Goal: Information Seeking & Learning: Learn about a topic

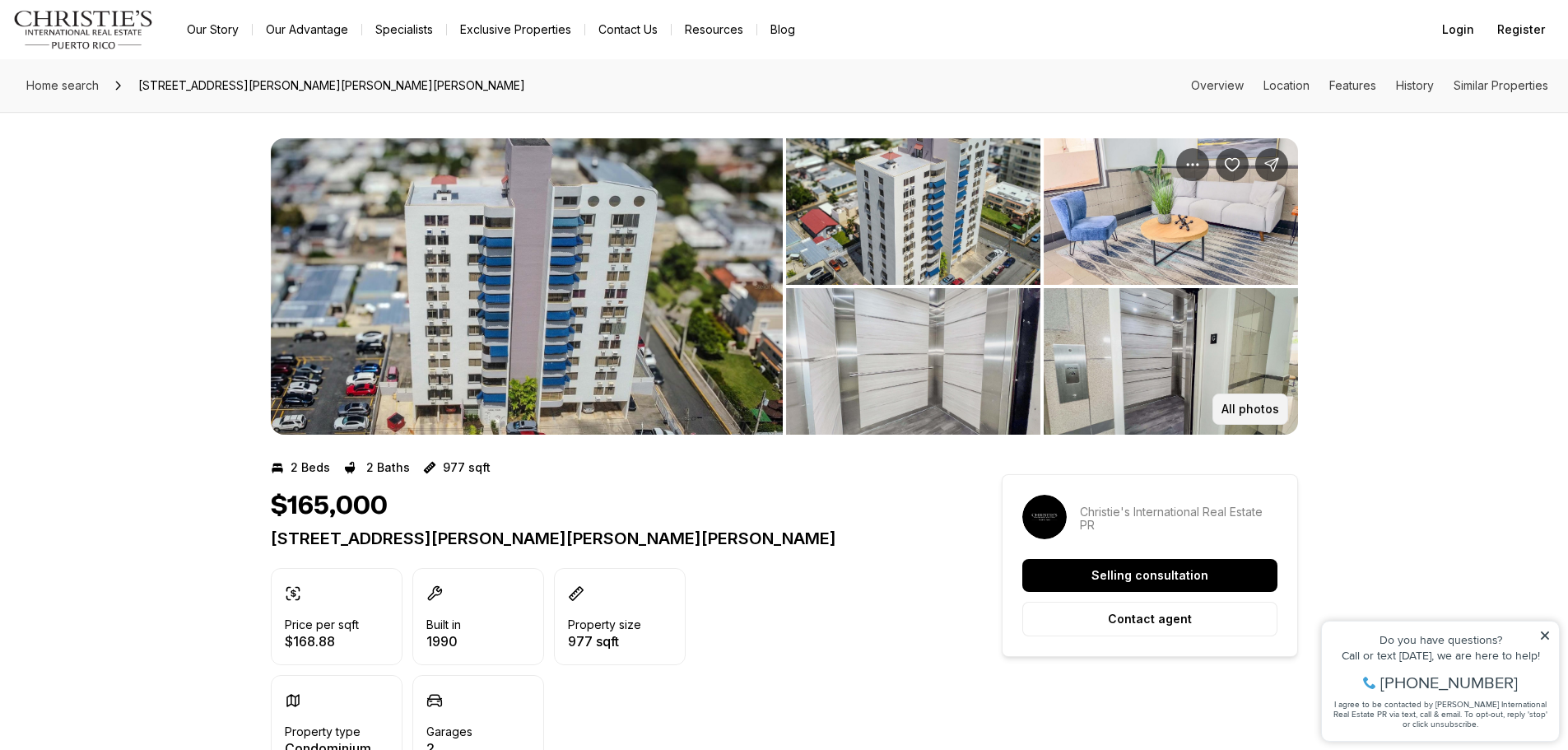
click at [1248, 410] on p "All photos" at bounding box center [1250, 409] width 57 height 13
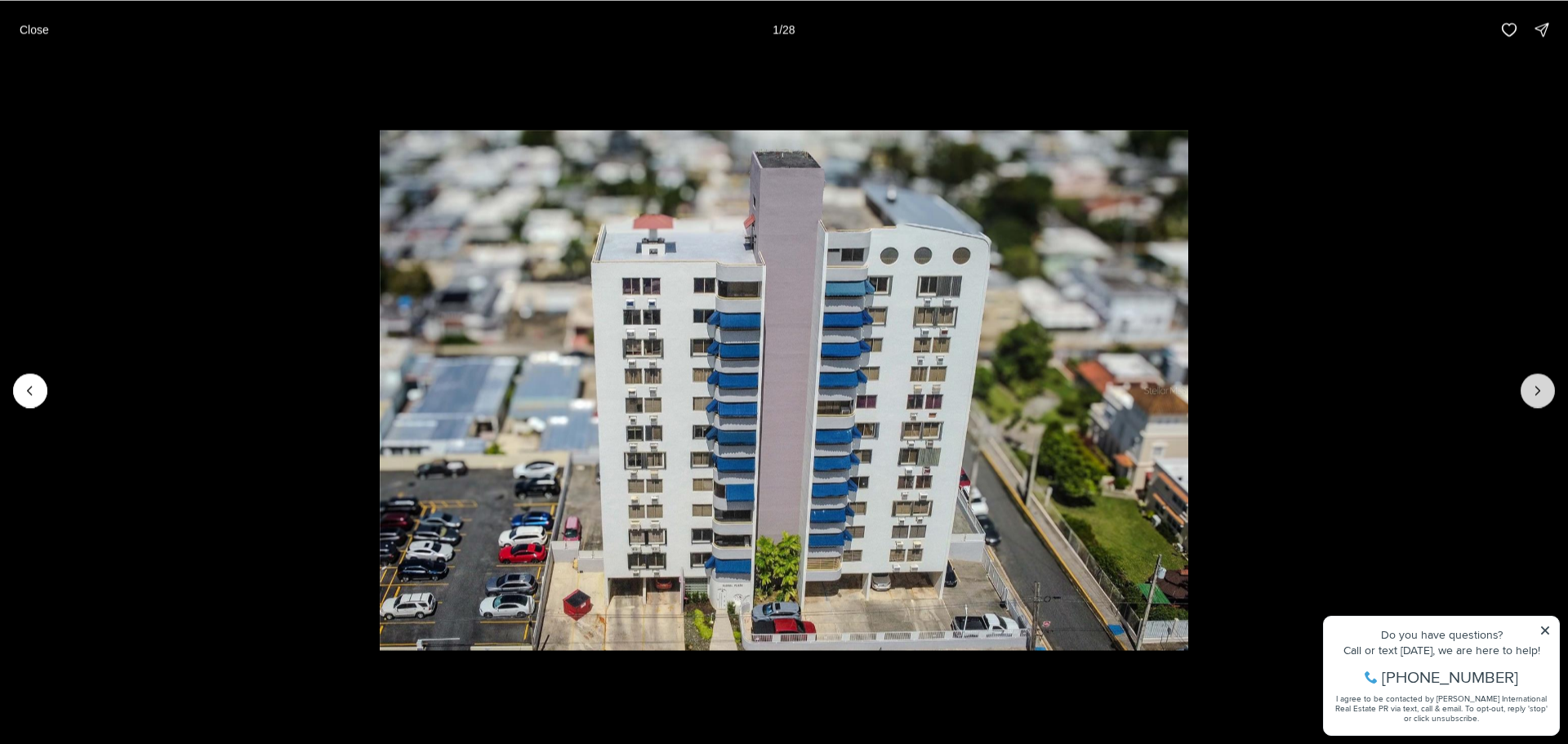
click at [1539, 392] on icon "Next slide" at bounding box center [1538, 390] width 17 height 17
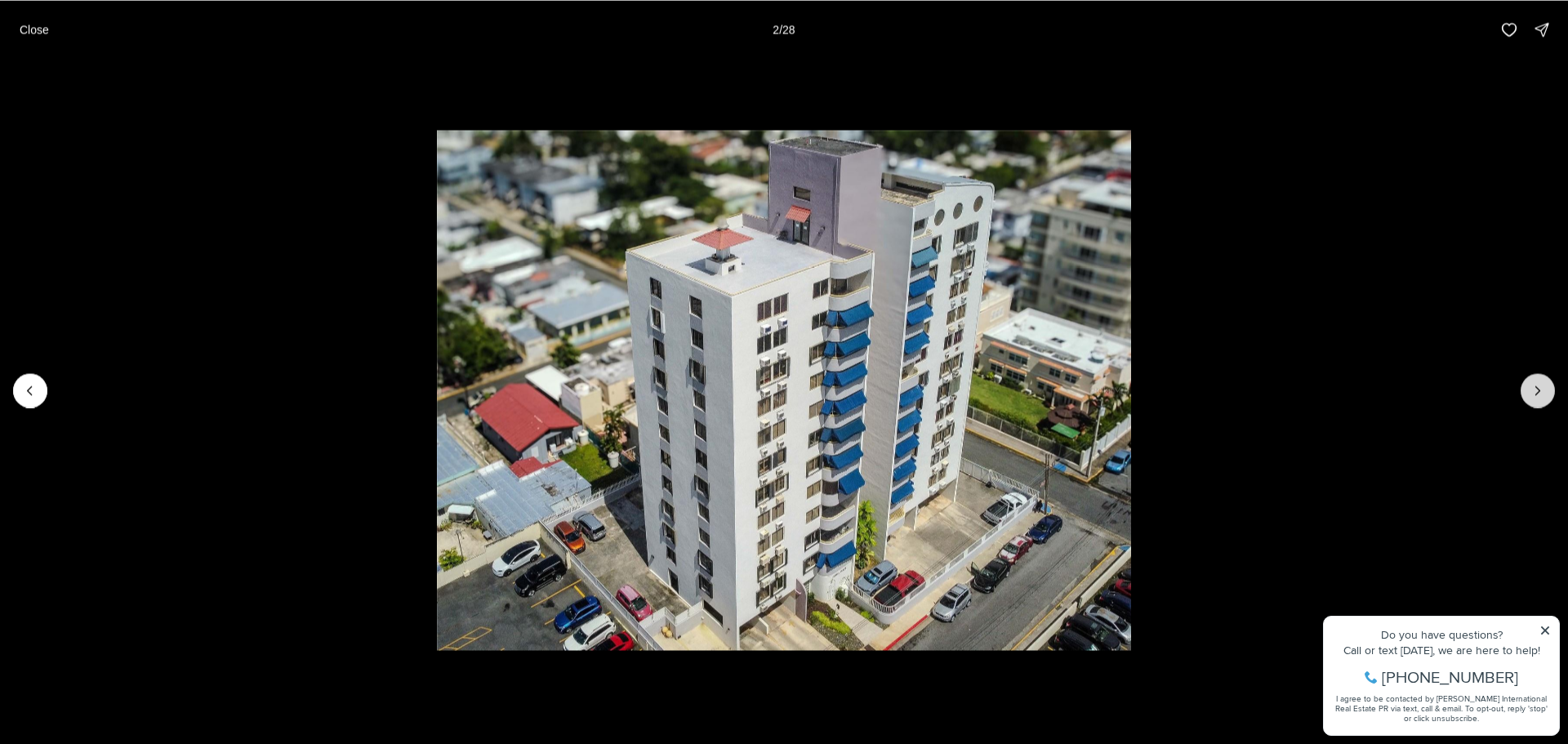
click at [1534, 393] on icon "Next slide" at bounding box center [1538, 390] width 17 height 17
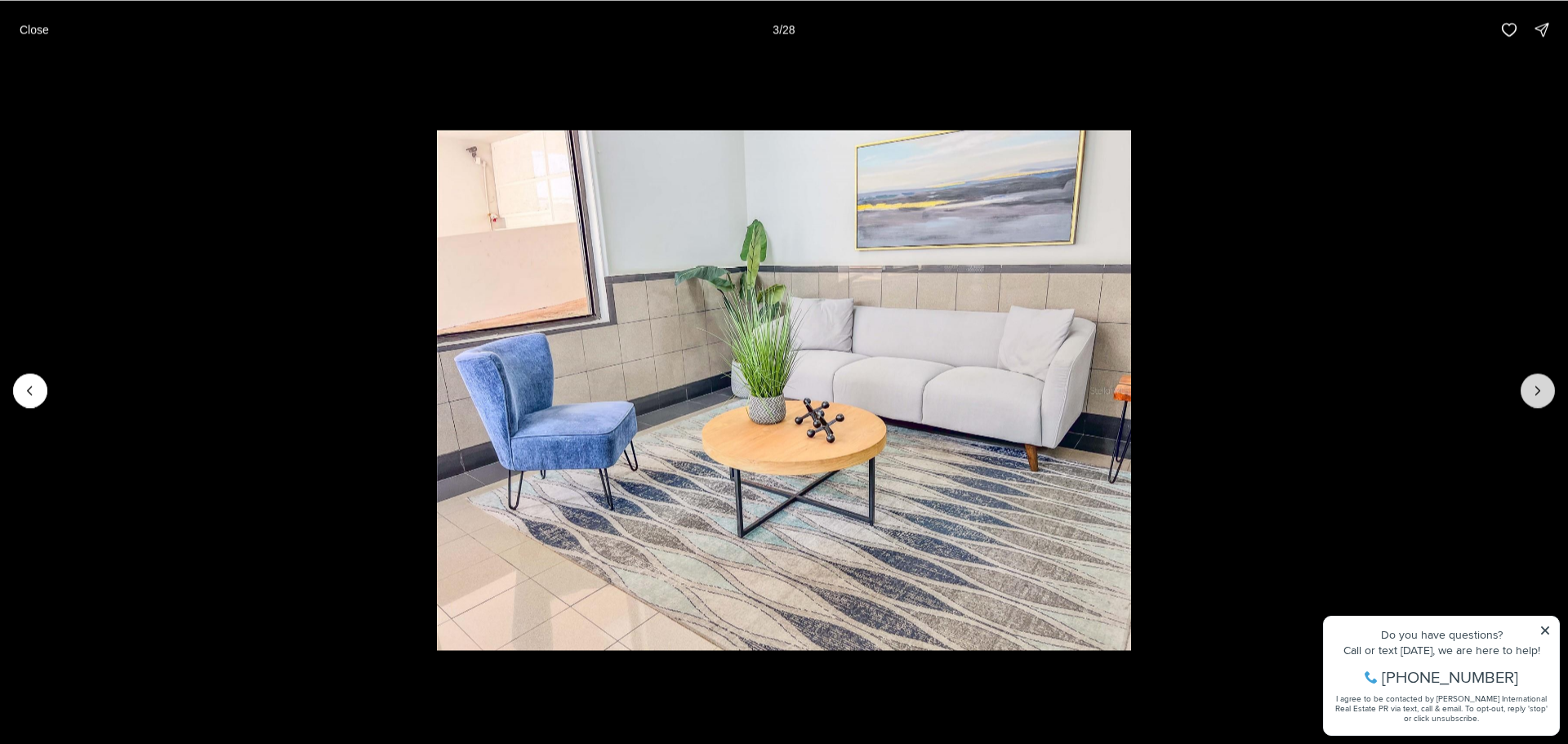
click at [1529, 393] on icon "Next slide" at bounding box center [1538, 390] width 17 height 17
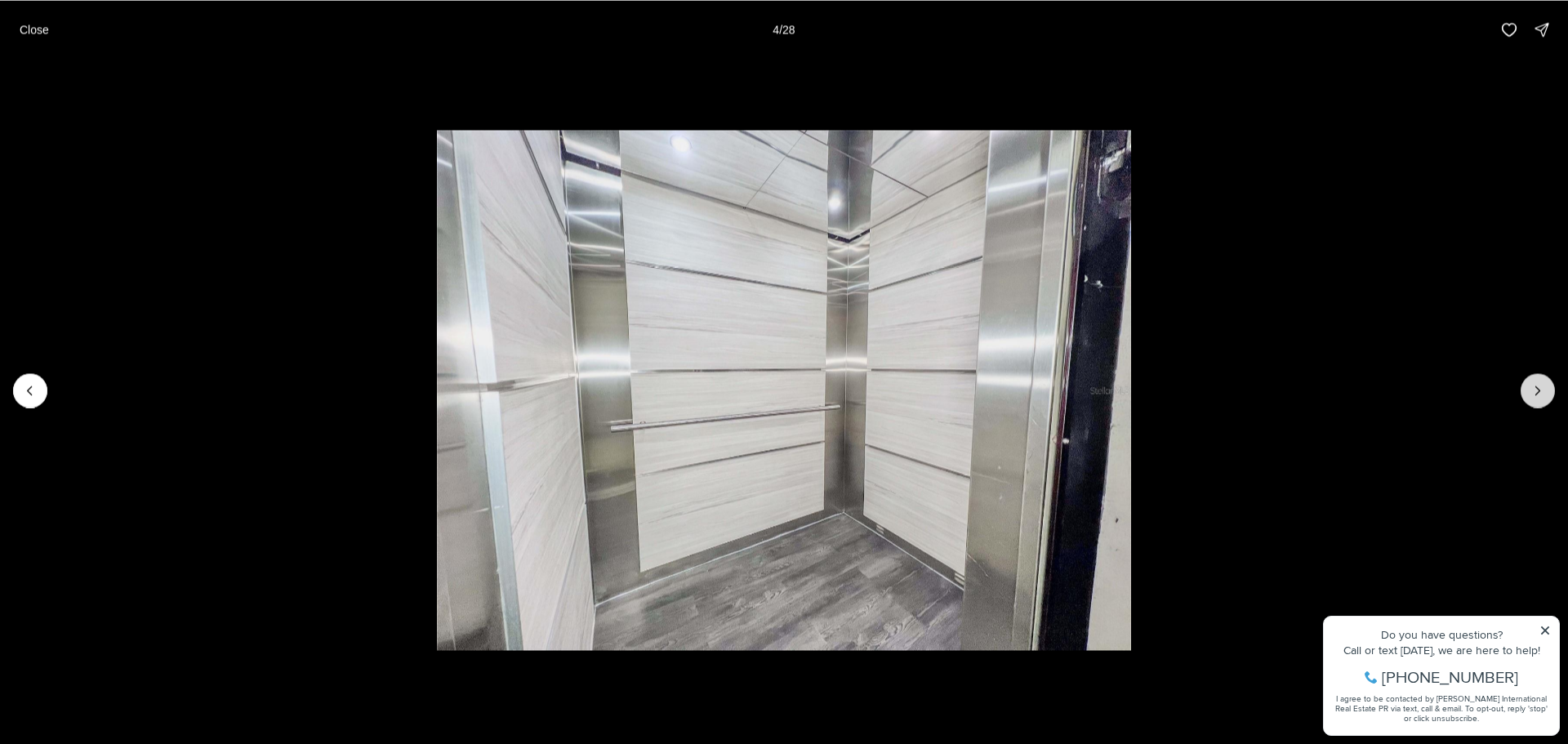
click at [1527, 395] on button "Next slide" at bounding box center [1538, 389] width 34 height 34
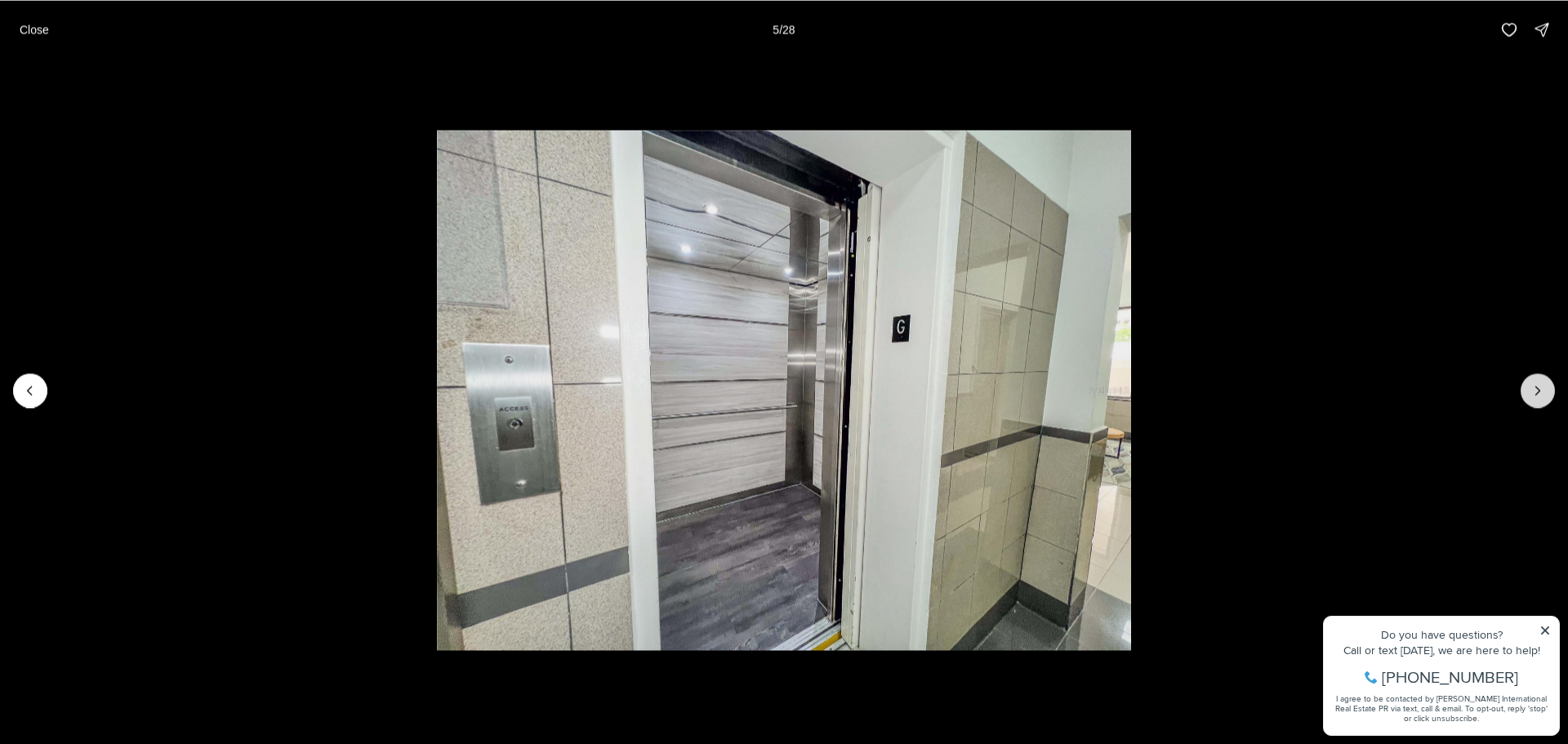
click at [1526, 395] on button "Next slide" at bounding box center [1538, 389] width 34 height 34
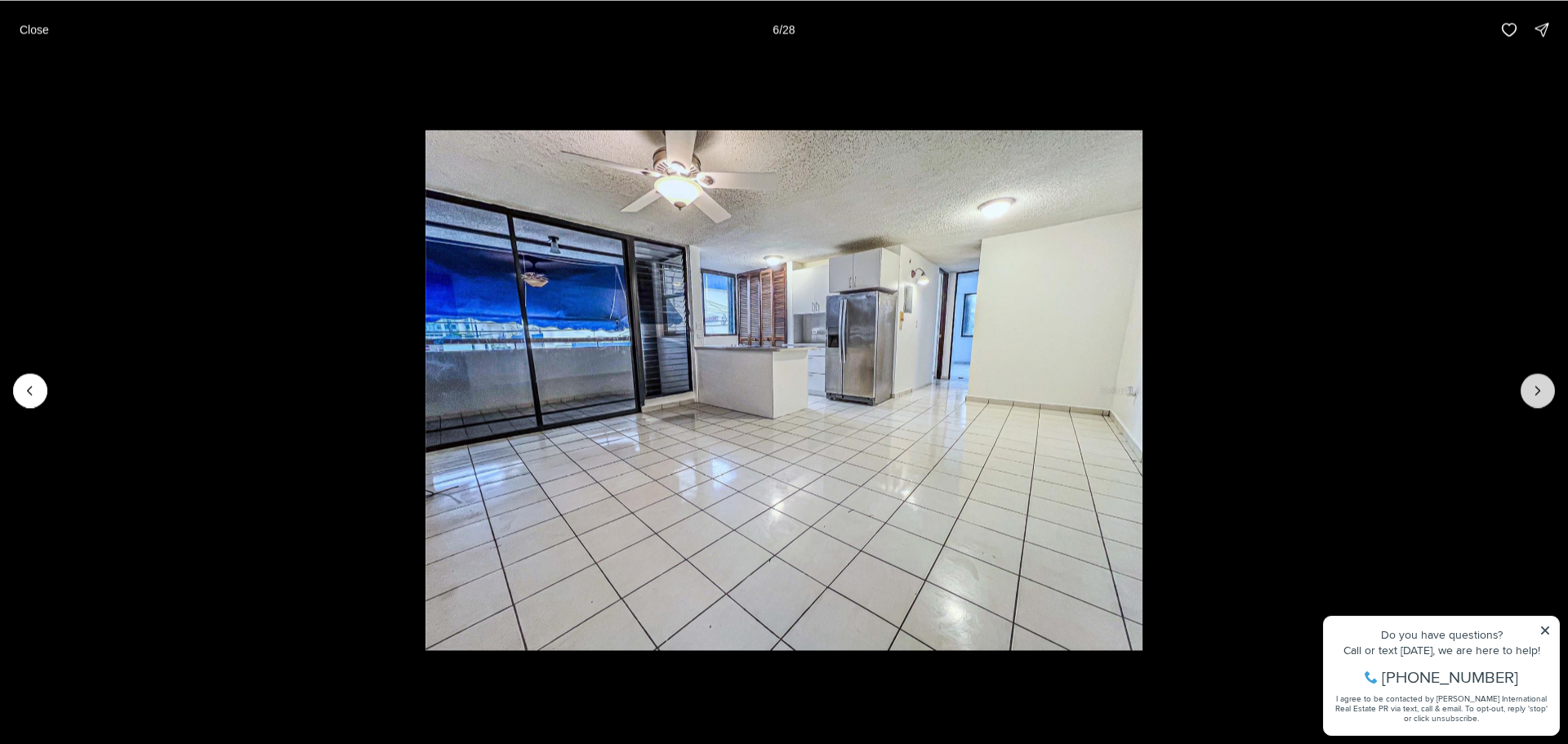
click at [1540, 392] on icon "Next slide" at bounding box center [1538, 390] width 17 height 17
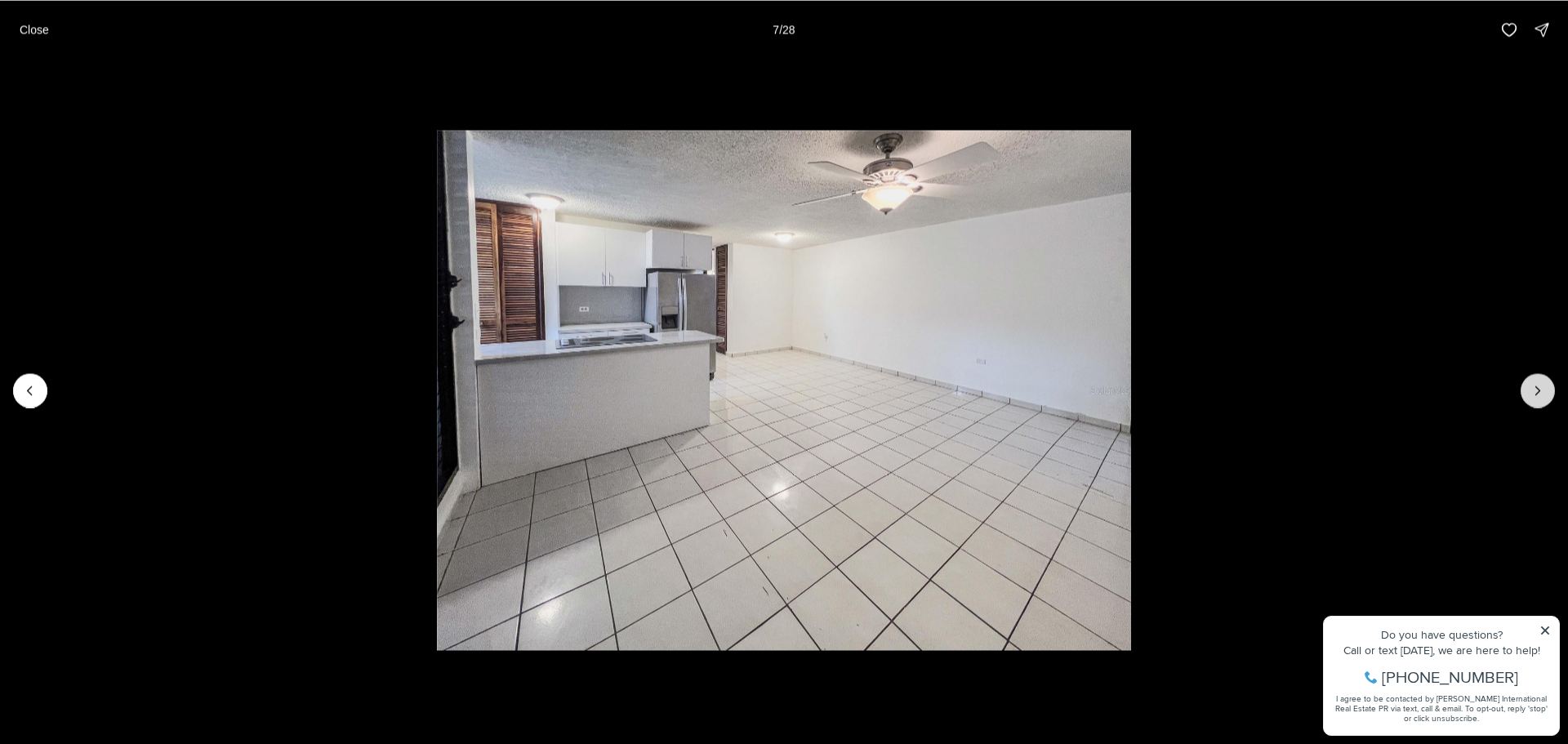
click at [1539, 392] on icon "Next slide" at bounding box center [1538, 390] width 17 height 17
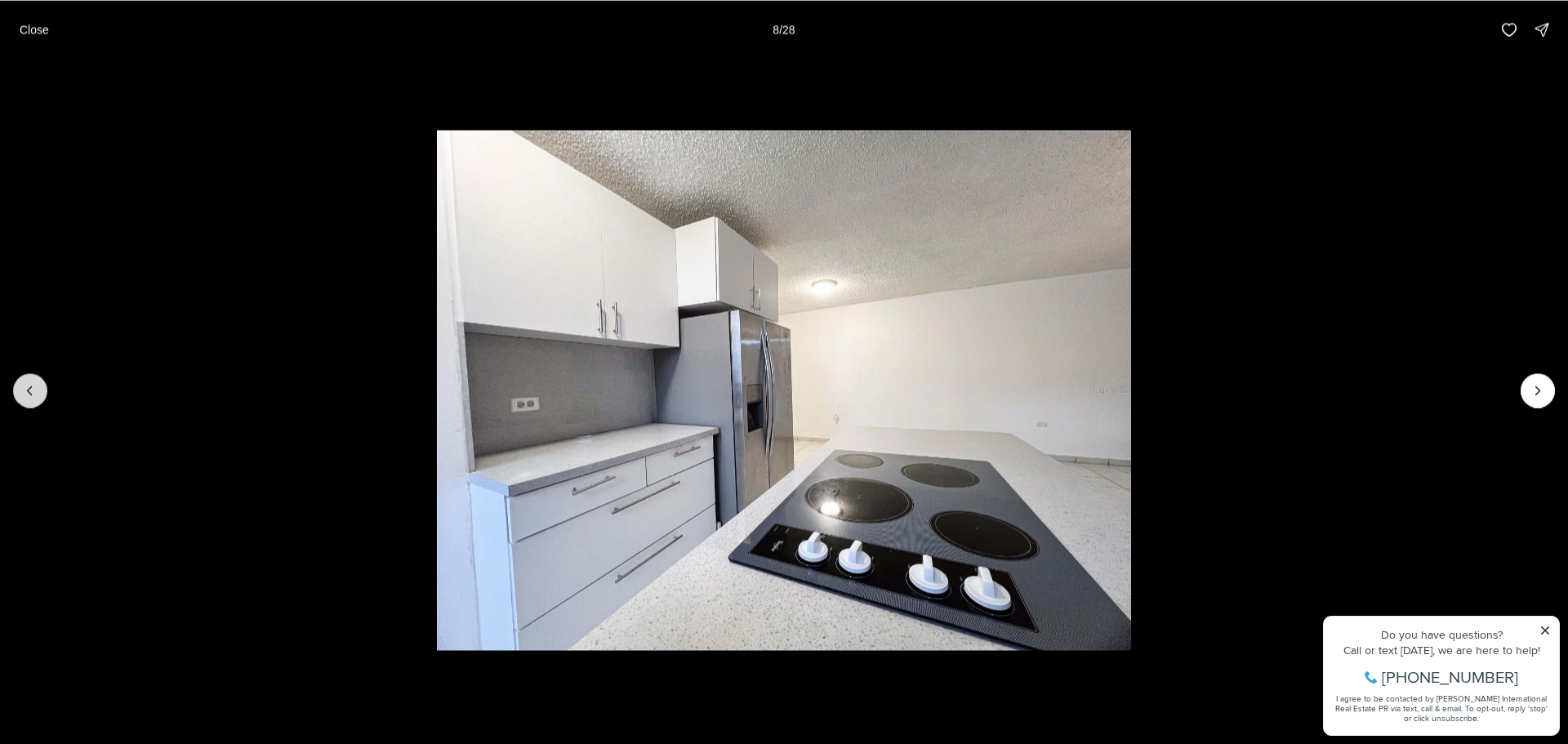
click at [35, 399] on button "Previous slide" at bounding box center [29, 389] width 34 height 34
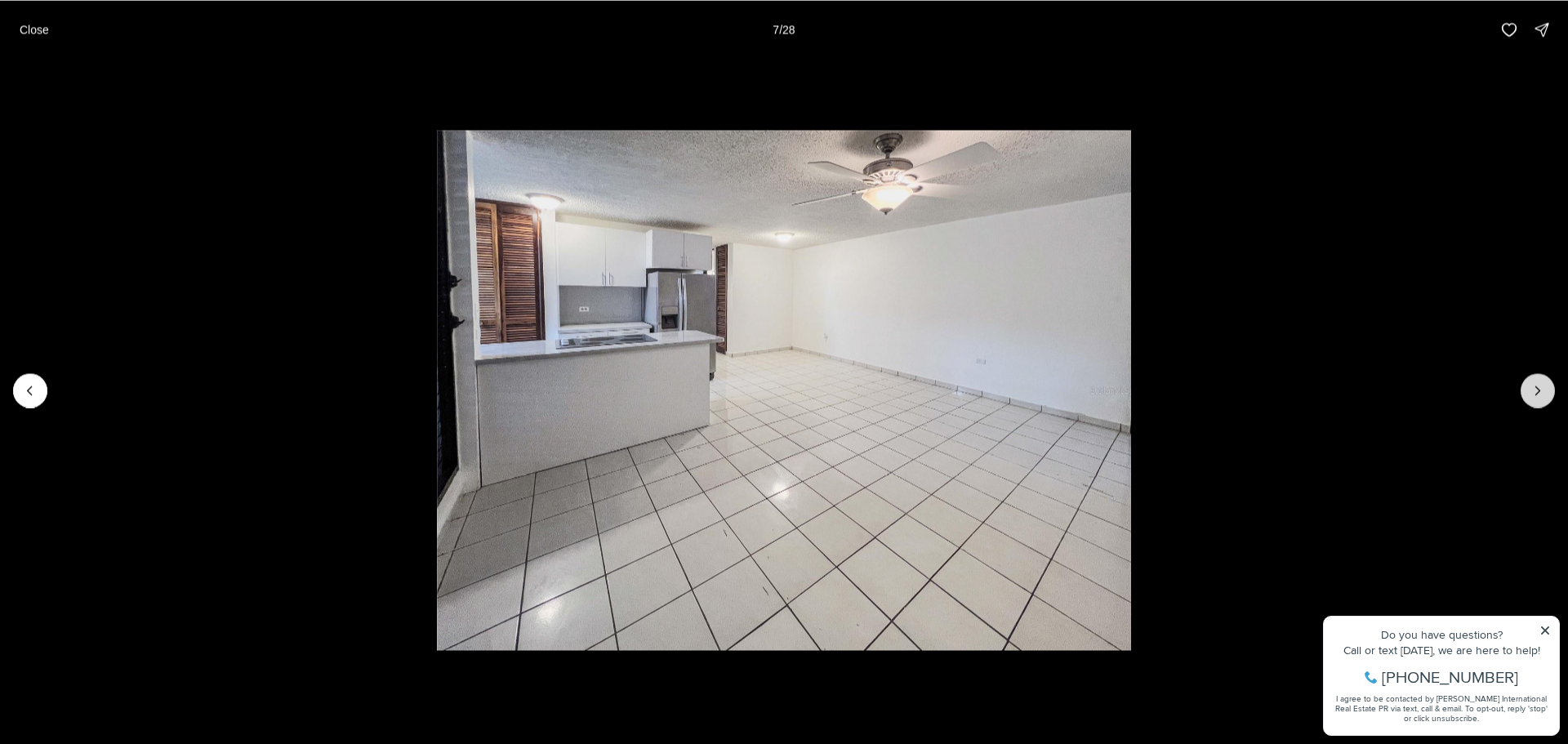
click at [1540, 388] on icon "Next slide" at bounding box center [1538, 390] width 17 height 17
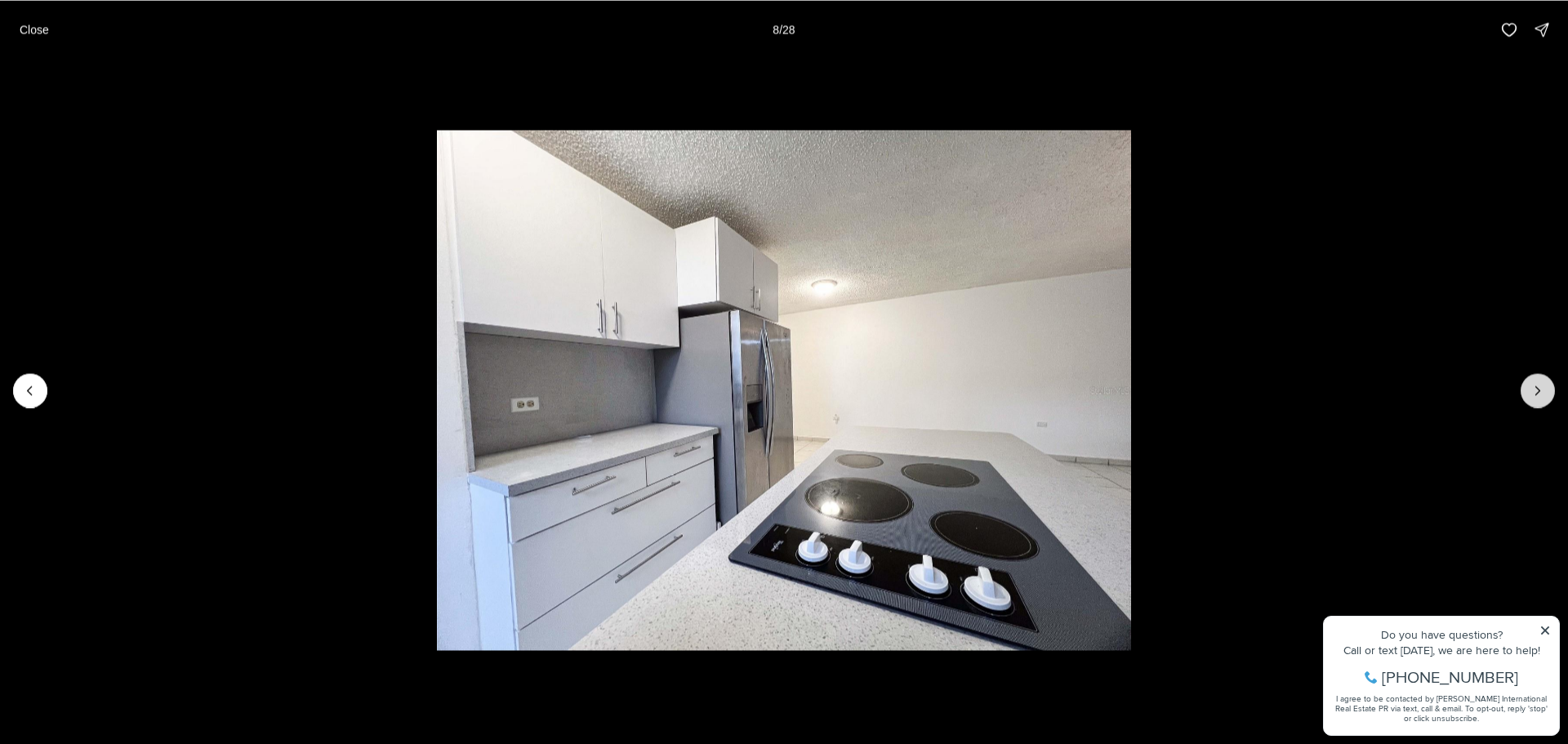
click at [1539, 388] on icon "Next slide" at bounding box center [1538, 390] width 17 height 17
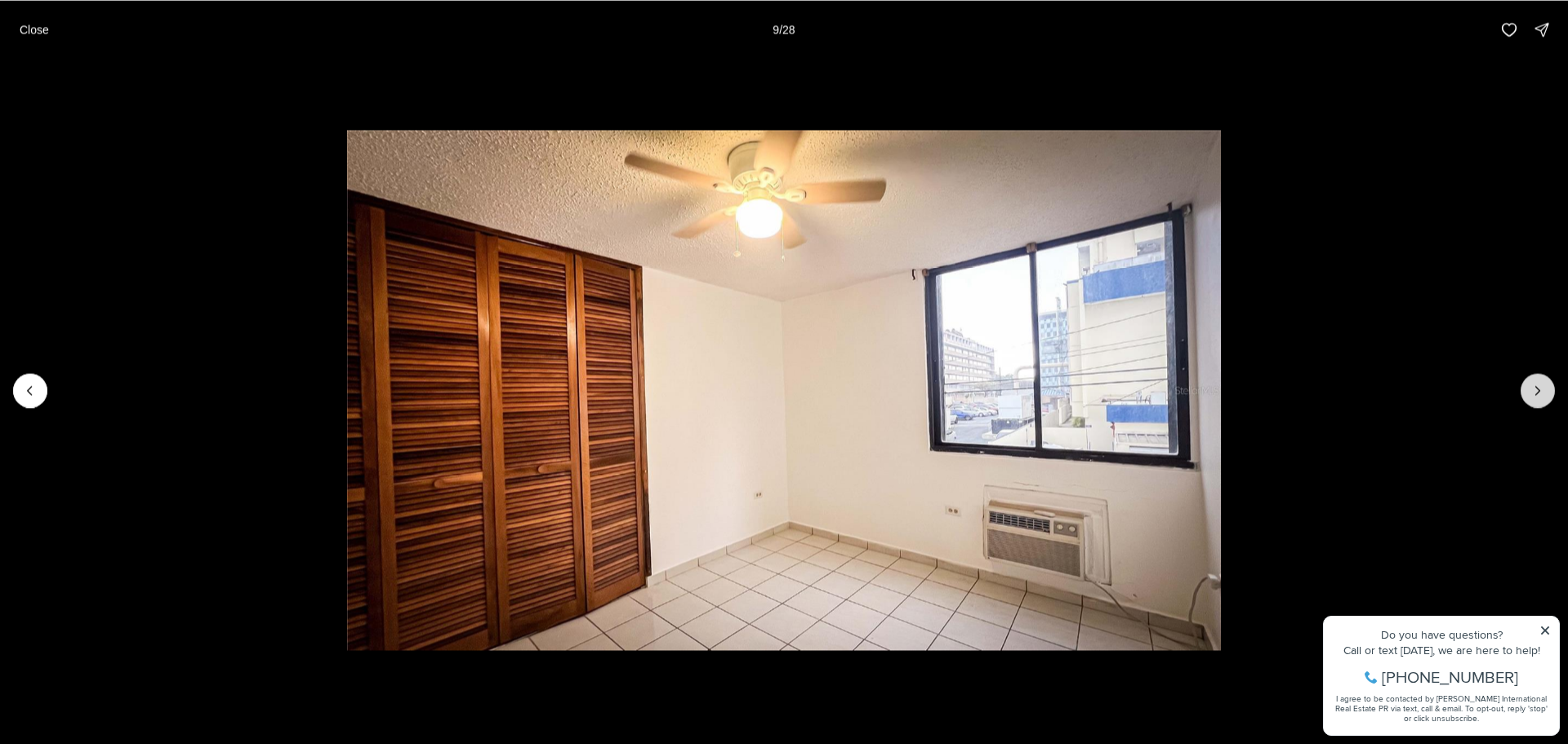
click at [1539, 388] on icon "Next slide" at bounding box center [1538, 390] width 17 height 17
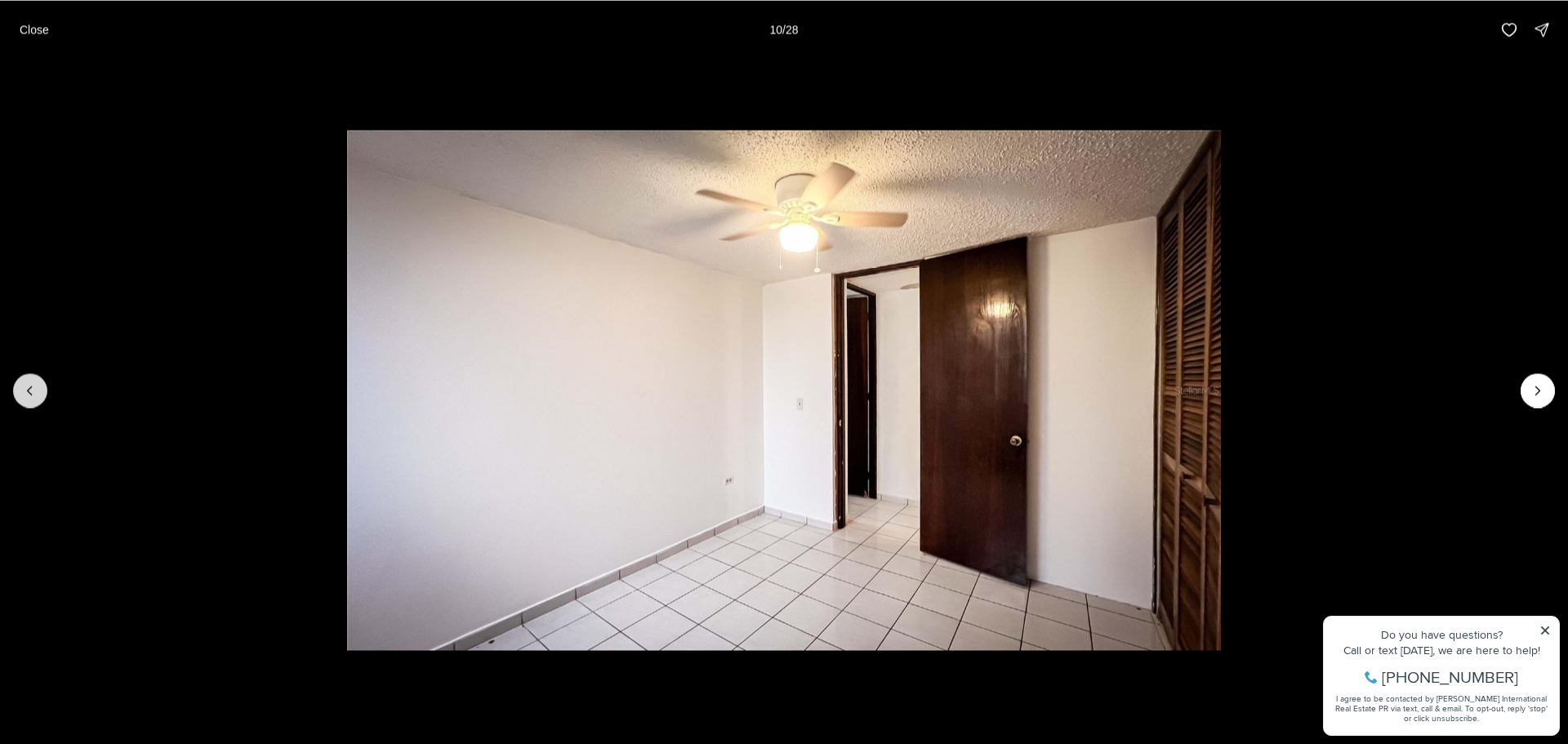
click at [33, 400] on button "Previous slide" at bounding box center [29, 389] width 34 height 34
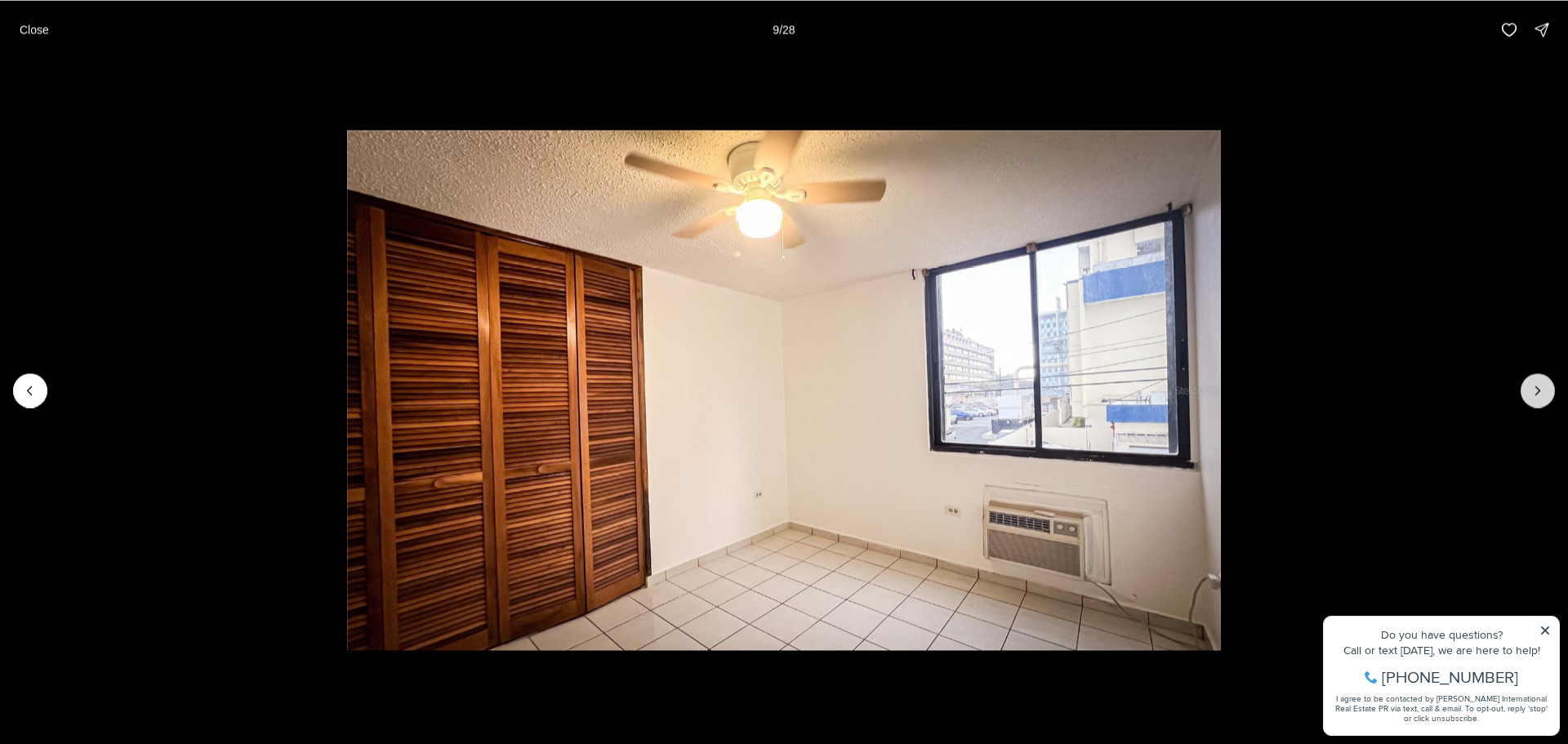
click at [1550, 392] on button "Next slide" at bounding box center [1538, 389] width 34 height 34
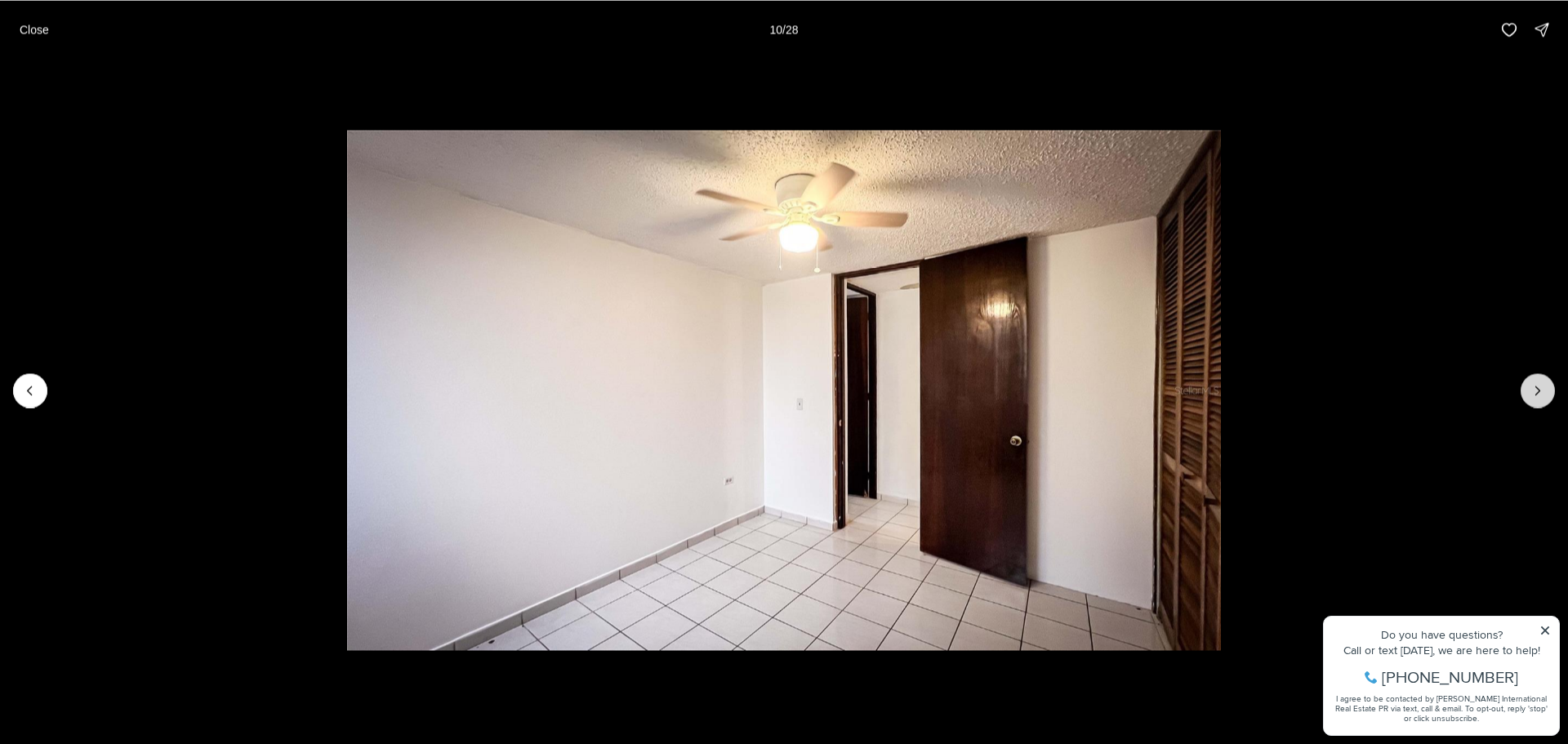
click at [1550, 392] on button "Next slide" at bounding box center [1538, 389] width 34 height 34
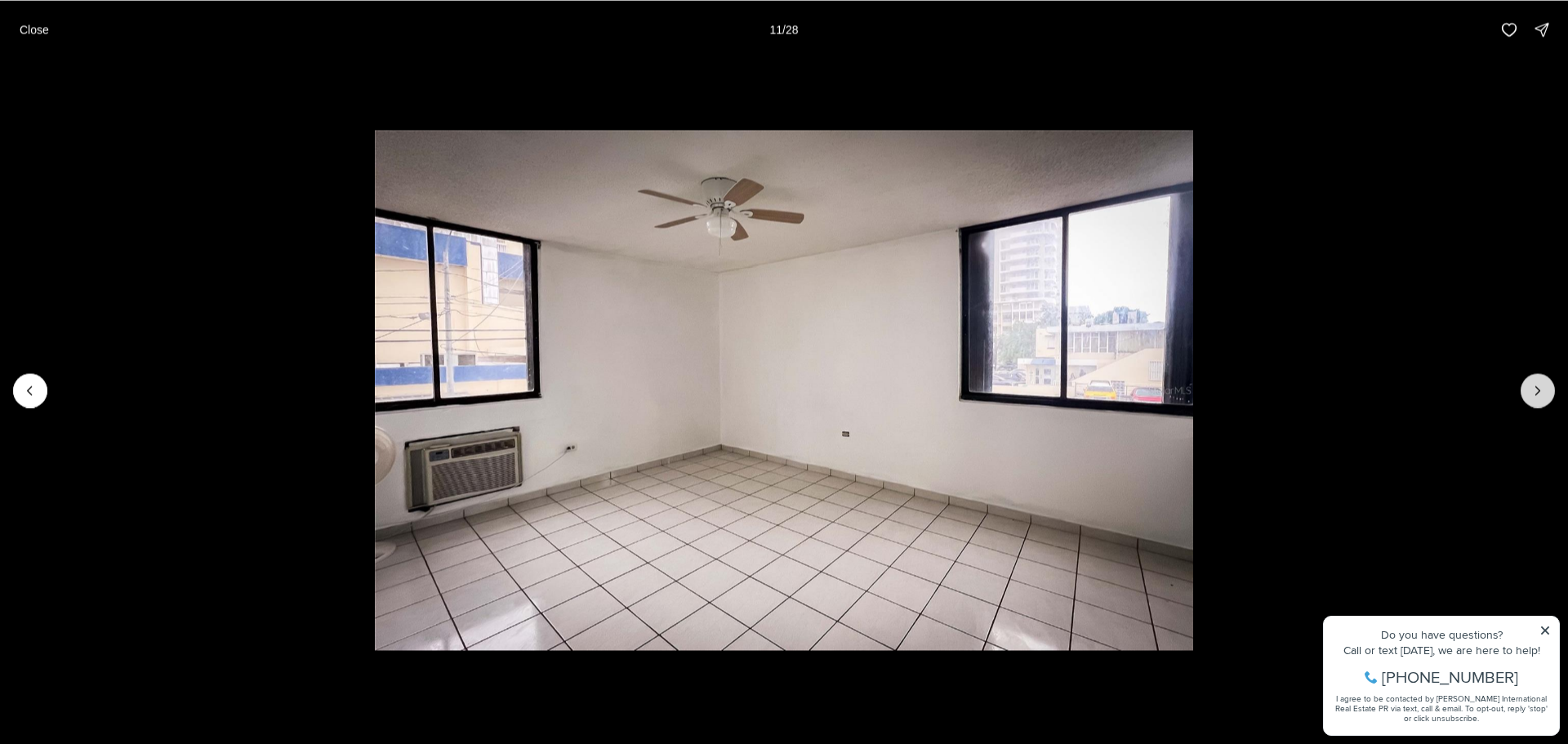
click at [1550, 393] on button "Next slide" at bounding box center [1538, 389] width 34 height 34
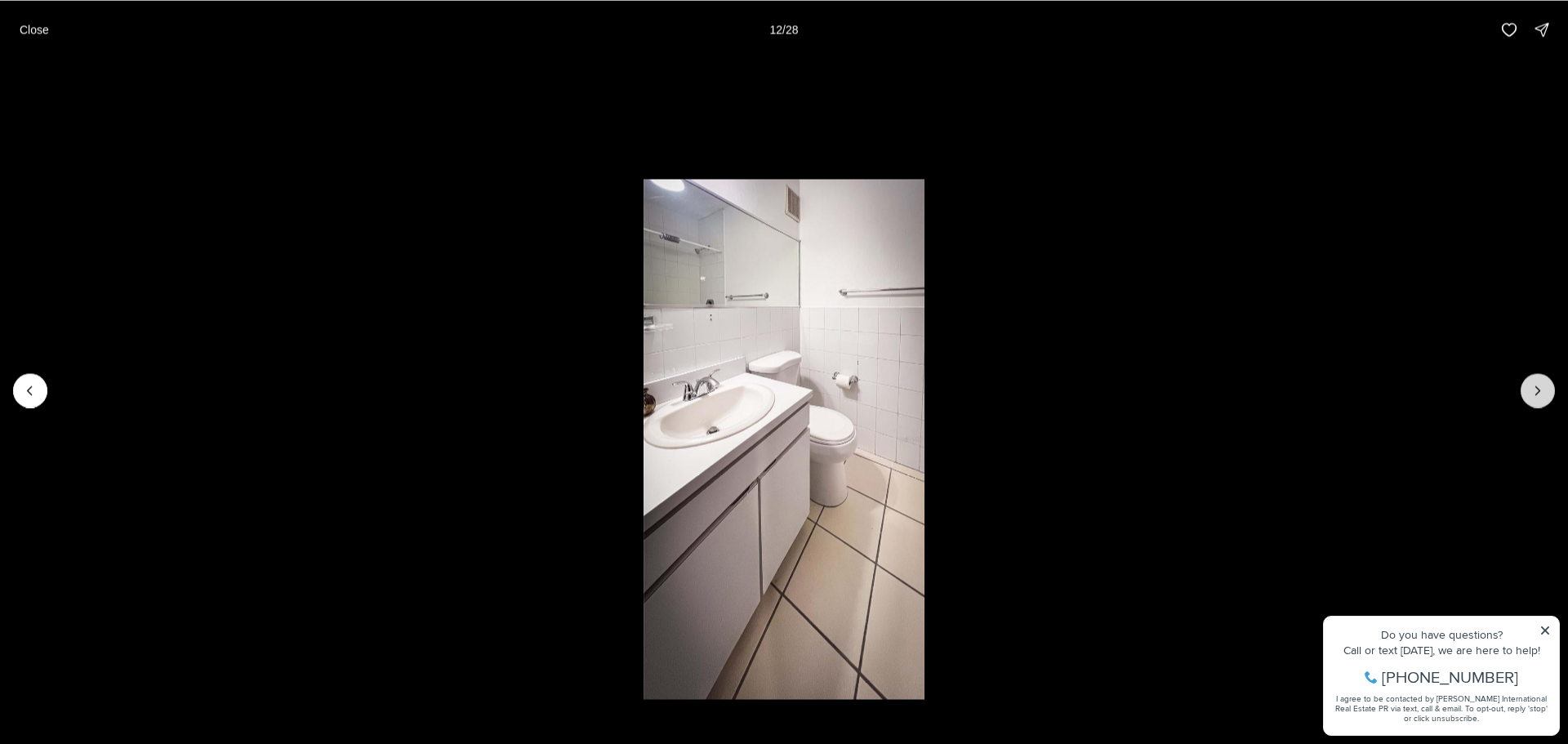
click at [1550, 393] on button "Next slide" at bounding box center [1538, 389] width 34 height 34
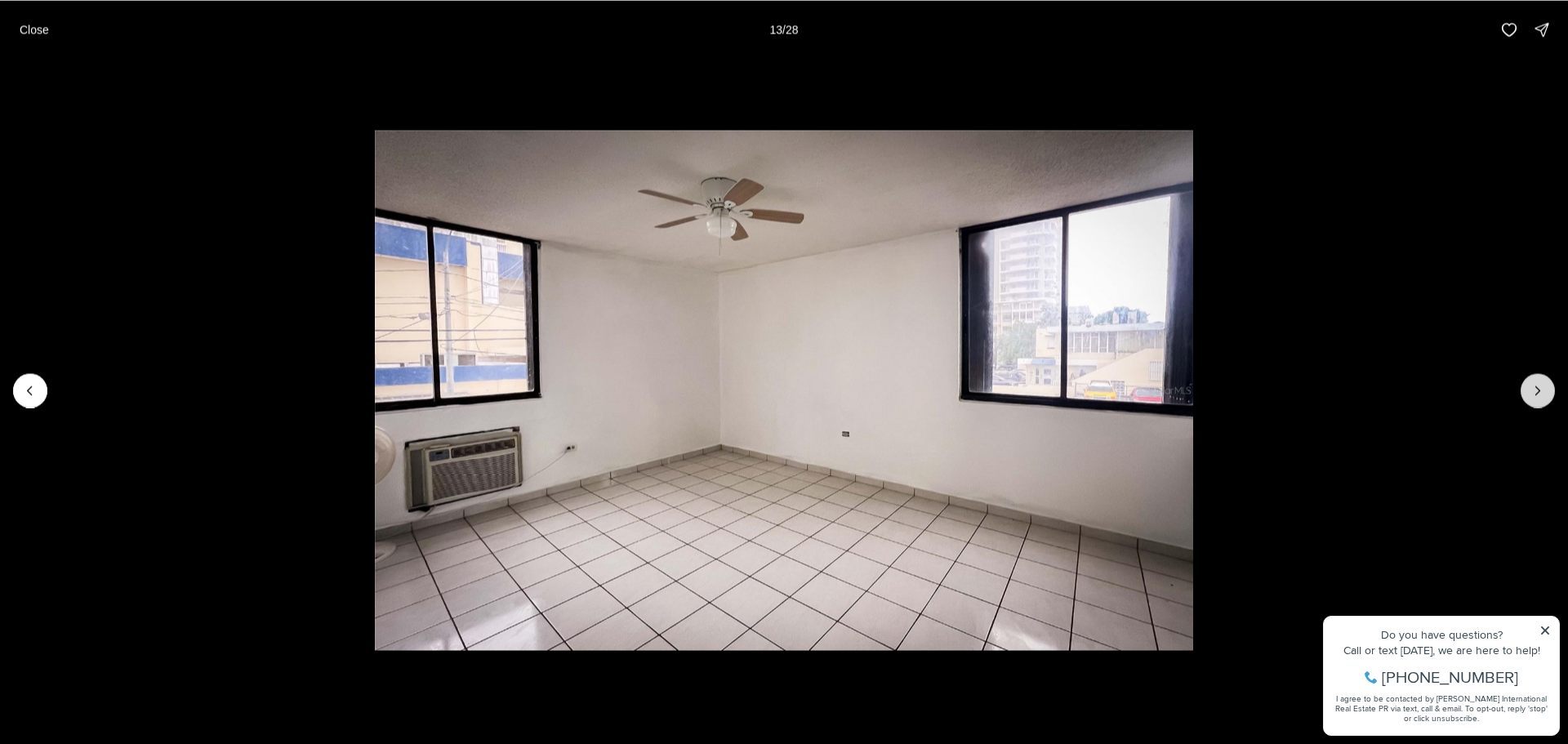
click at [1550, 393] on button "Next slide" at bounding box center [1538, 389] width 34 height 34
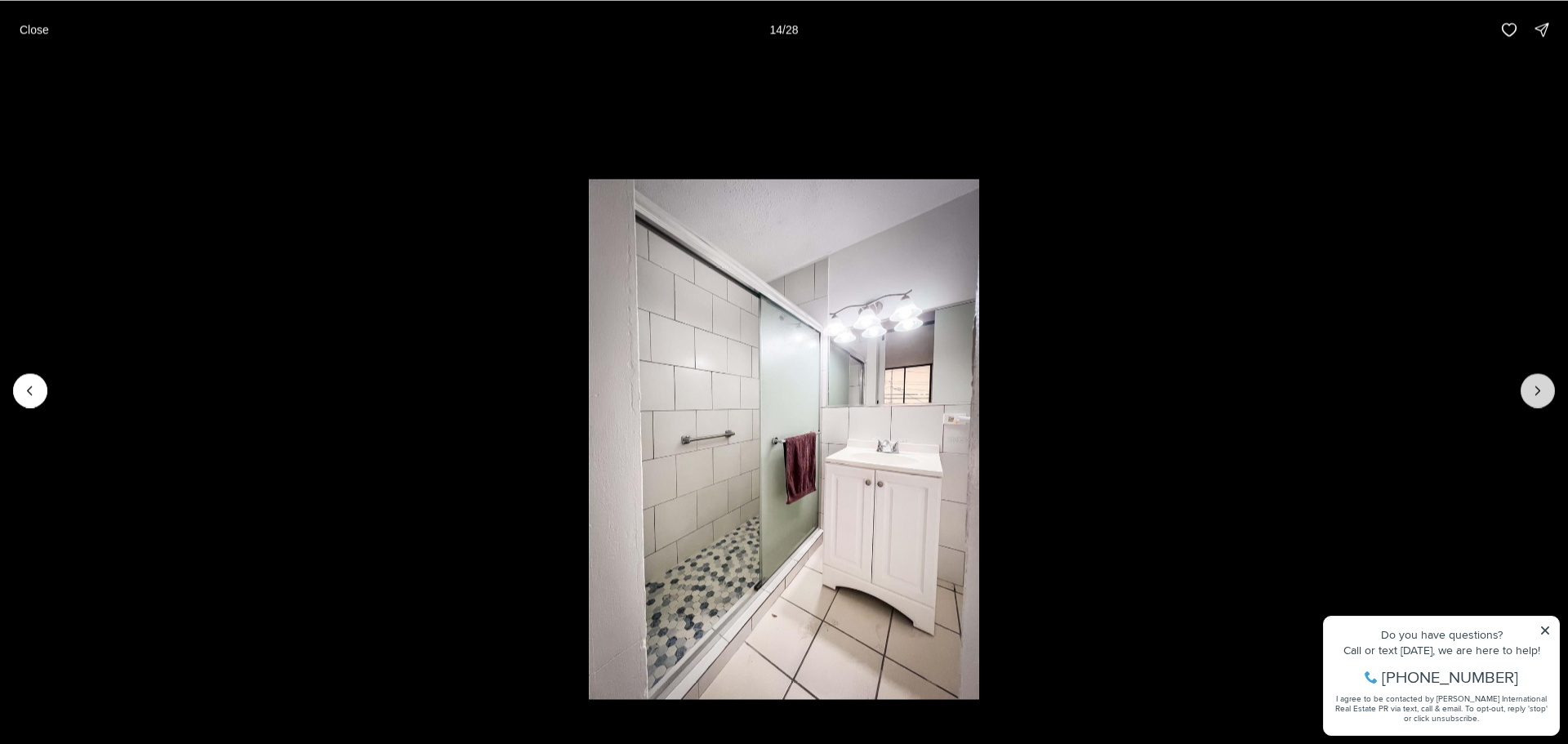
click at [1550, 393] on button "Next slide" at bounding box center [1538, 389] width 34 height 34
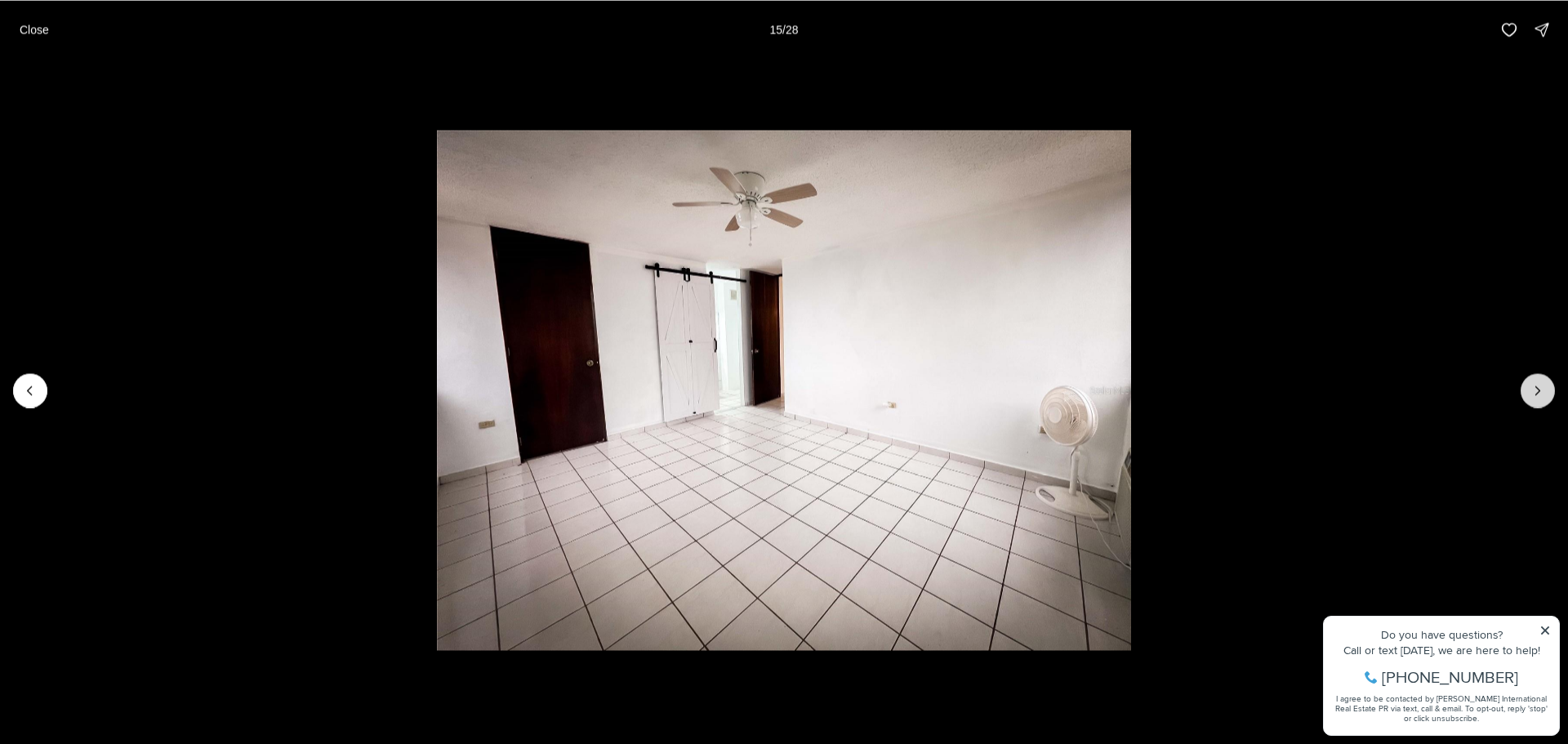
click at [1550, 393] on button "Next slide" at bounding box center [1538, 389] width 34 height 34
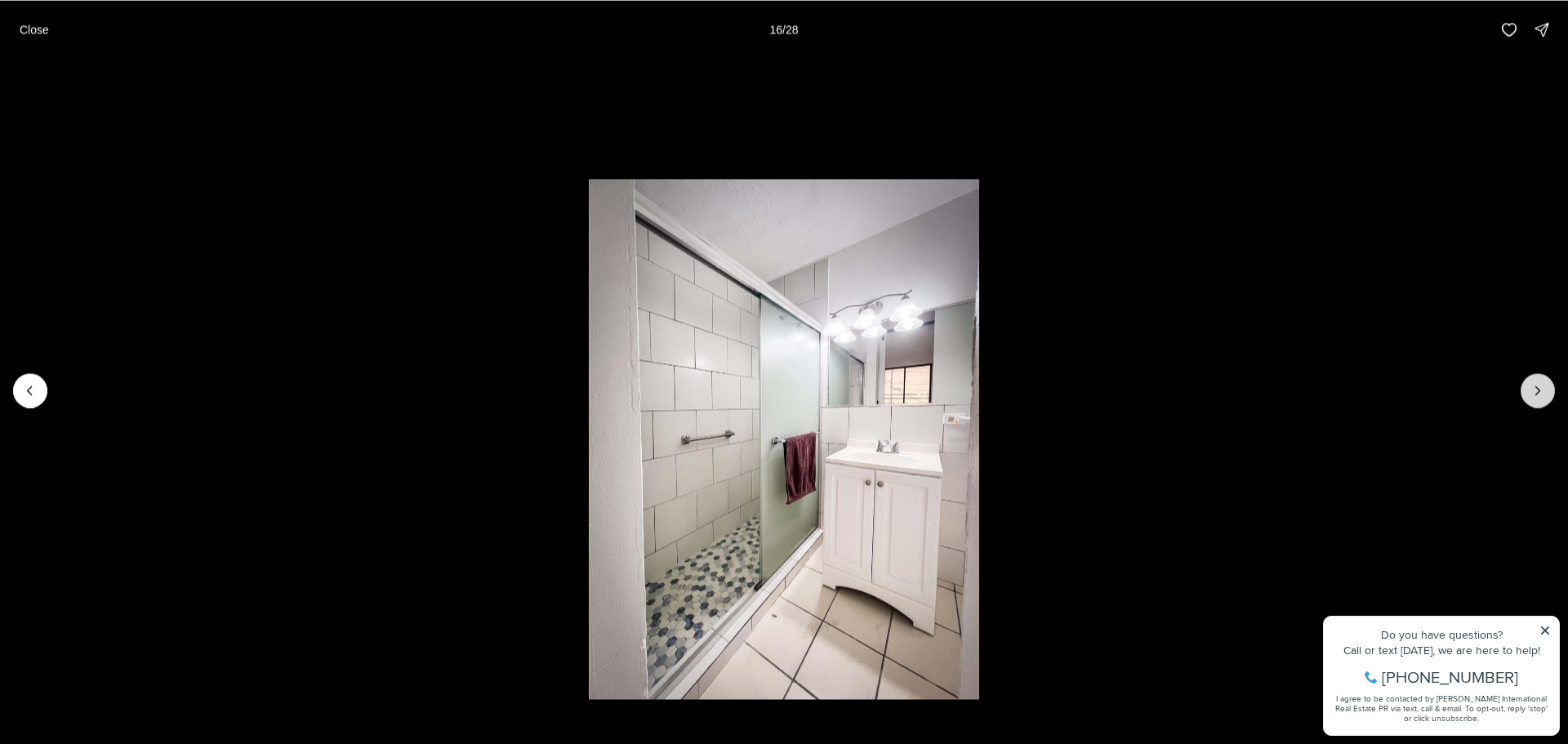
click at [1550, 393] on button "Next slide" at bounding box center [1538, 389] width 34 height 34
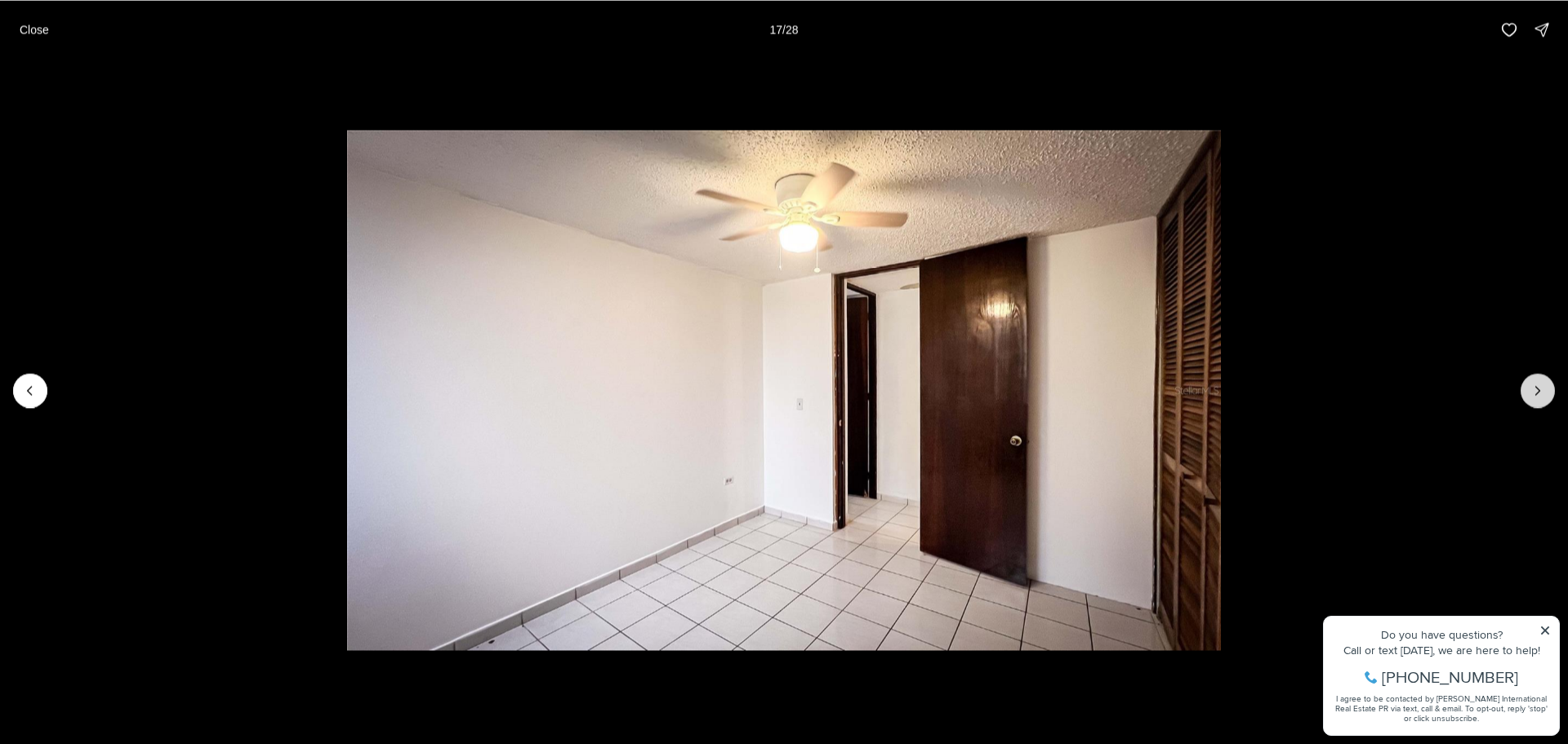
click at [1550, 393] on button "Next slide" at bounding box center [1538, 389] width 34 height 34
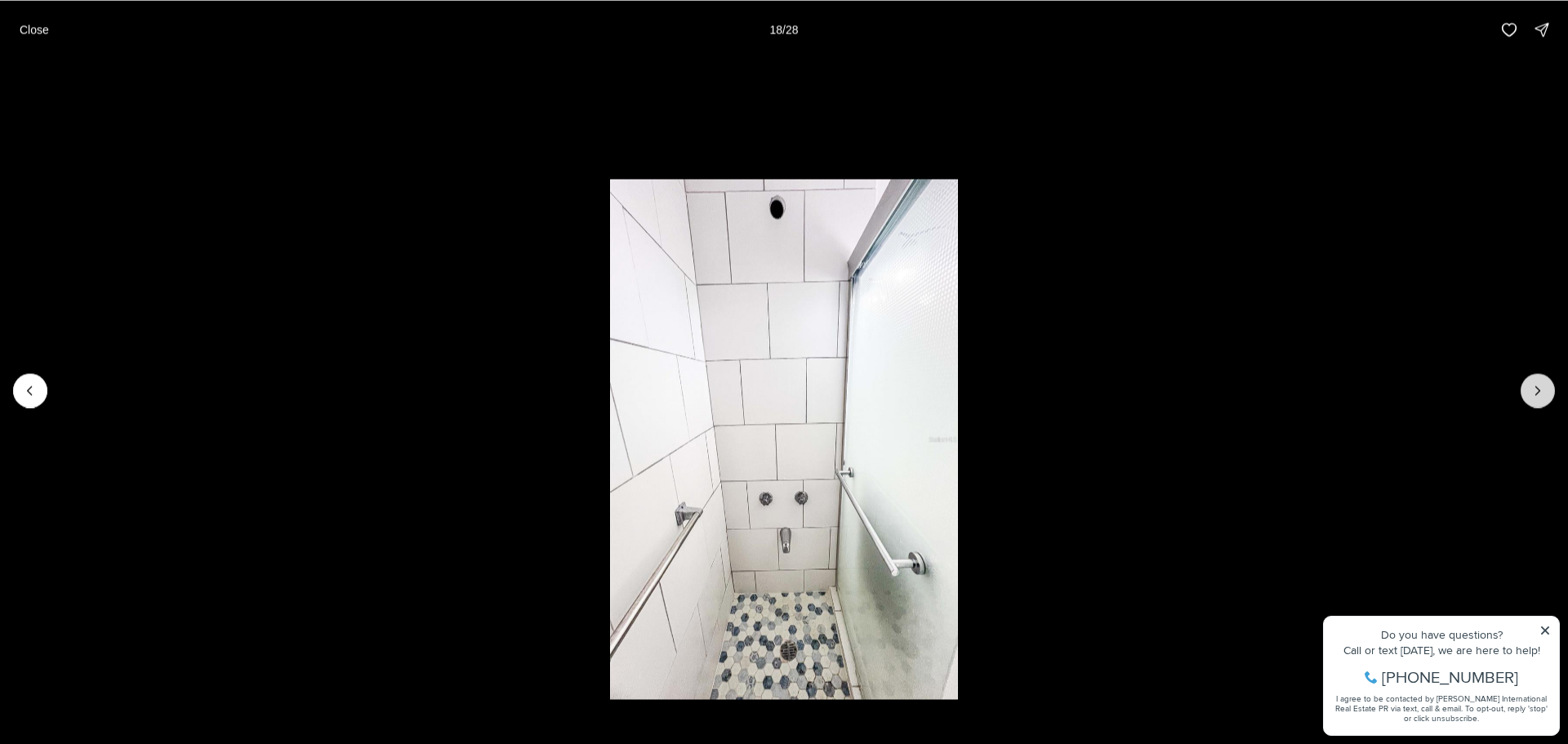
click at [1550, 393] on button "Next slide" at bounding box center [1538, 389] width 34 height 34
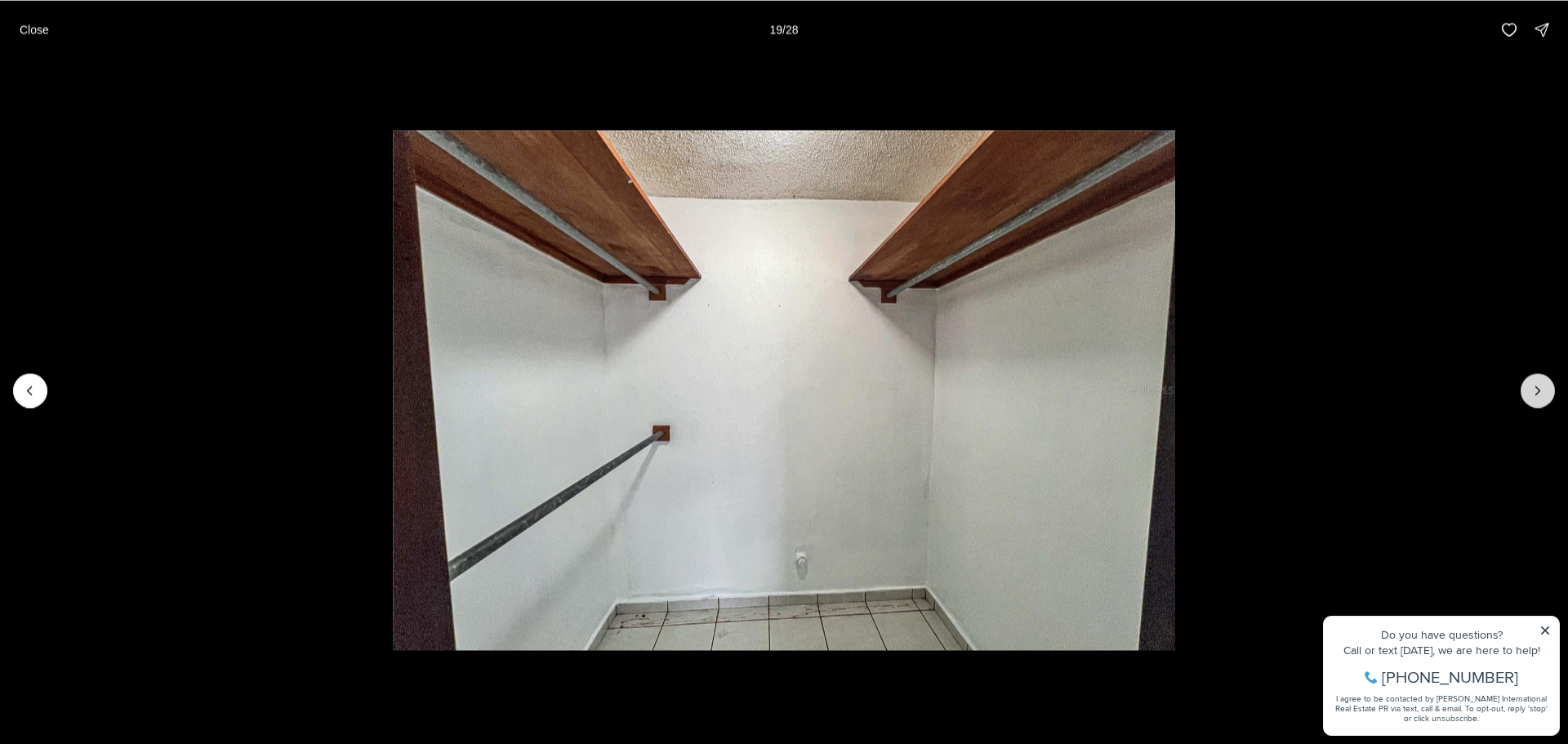
click at [1550, 394] on button "Next slide" at bounding box center [1538, 389] width 34 height 34
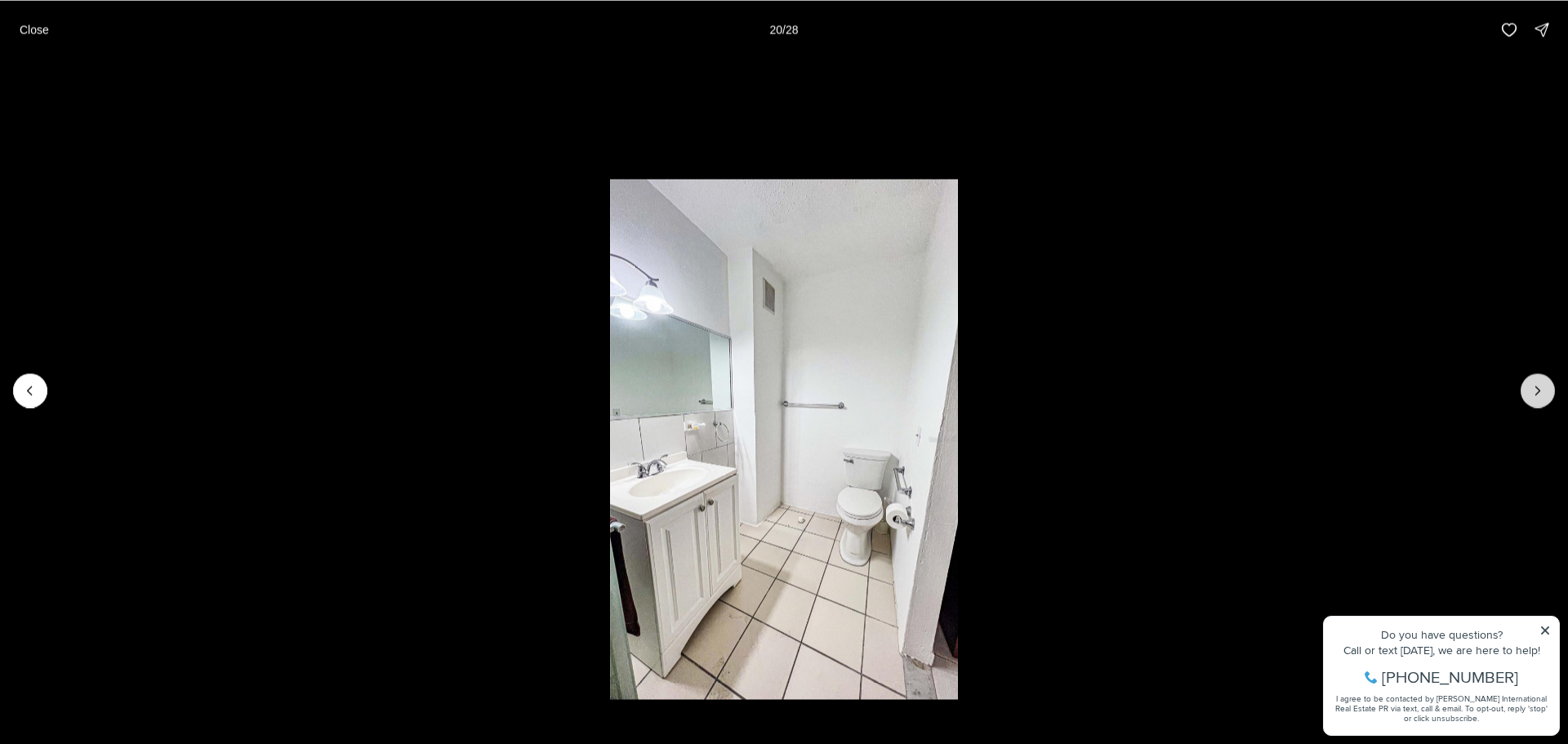
click at [1549, 399] on button "Next slide" at bounding box center [1538, 389] width 34 height 34
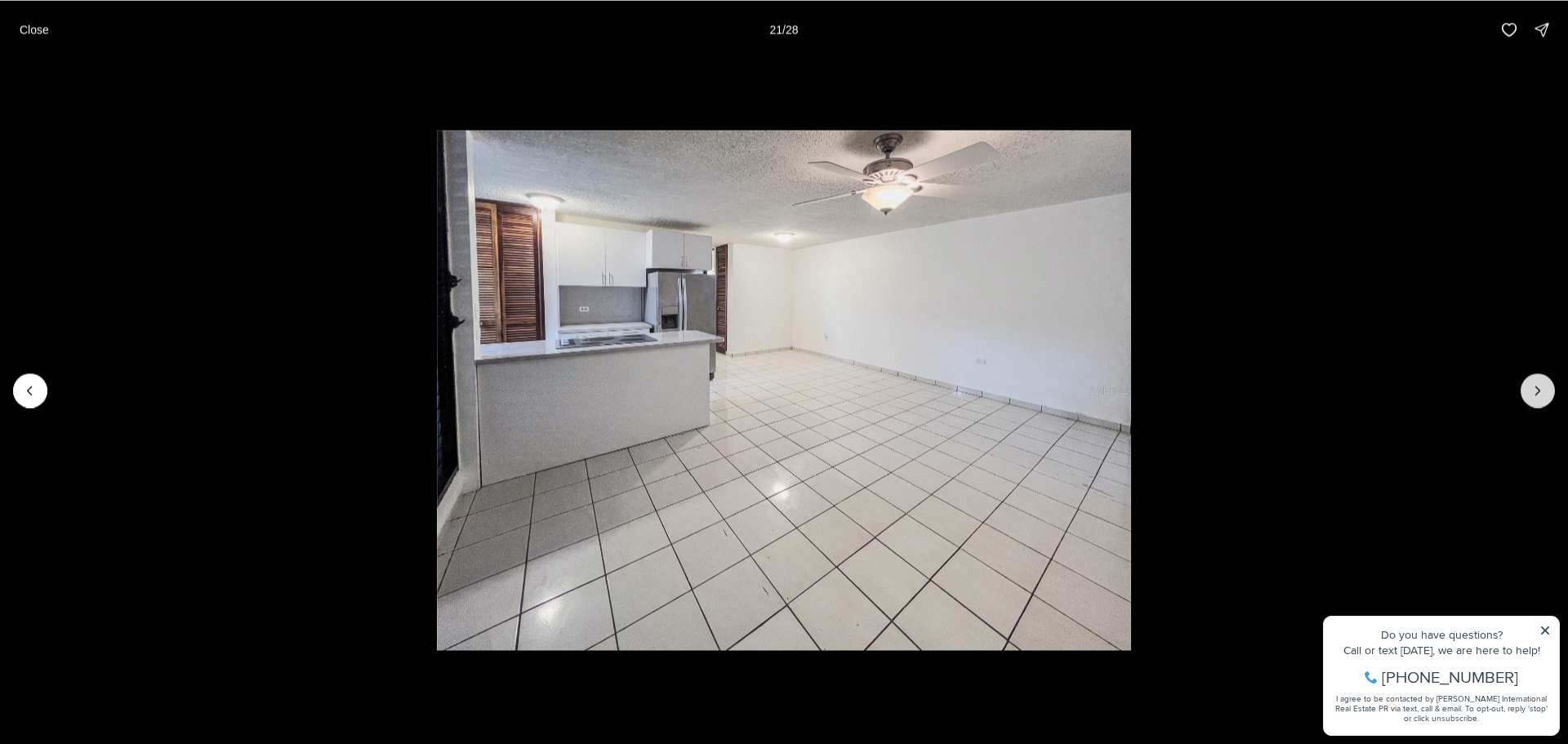
click at [1549, 399] on button "Next slide" at bounding box center [1538, 389] width 34 height 34
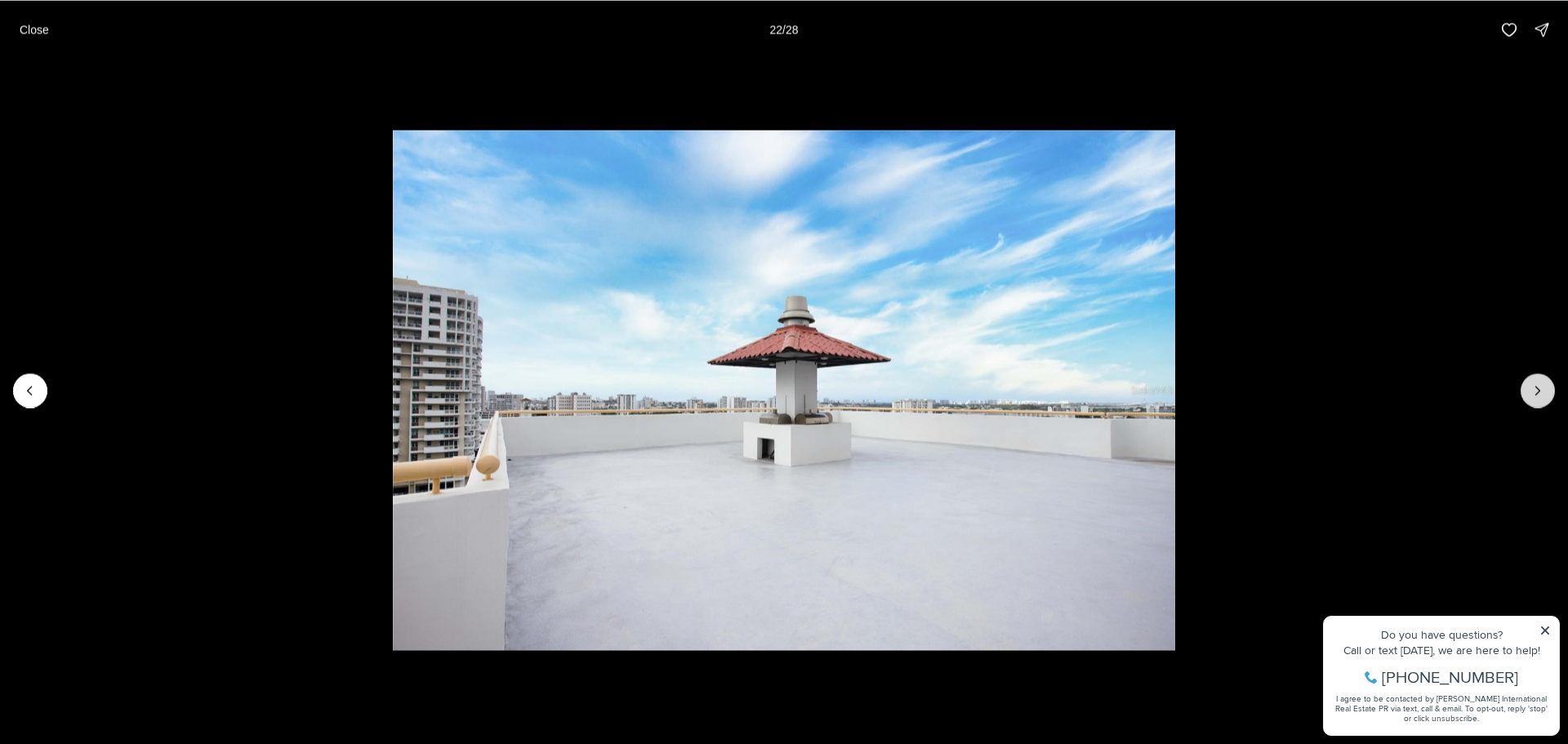
click at [1531, 389] on icon "Next slide" at bounding box center [1538, 390] width 17 height 17
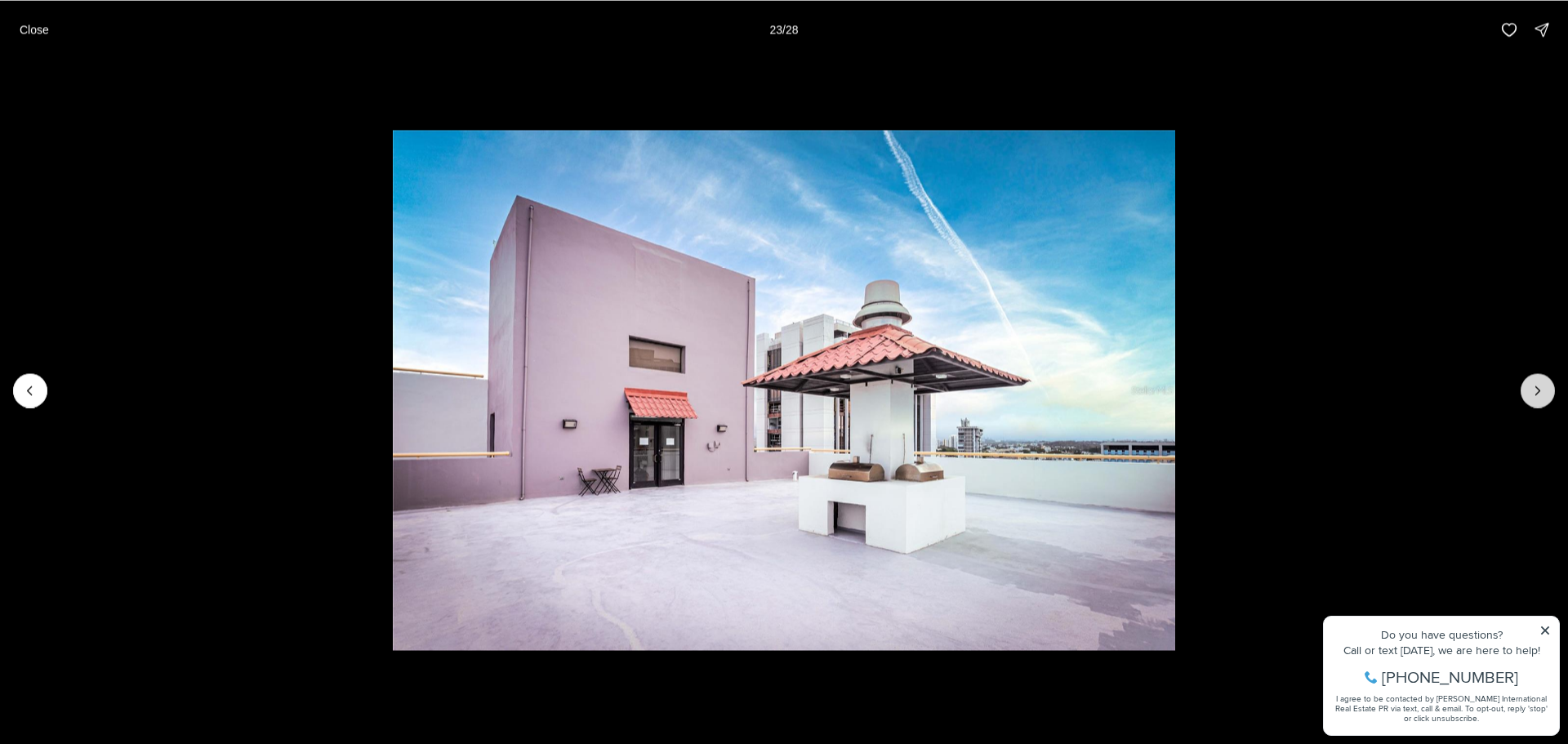
click at [1522, 390] on button "Next slide" at bounding box center [1538, 389] width 34 height 34
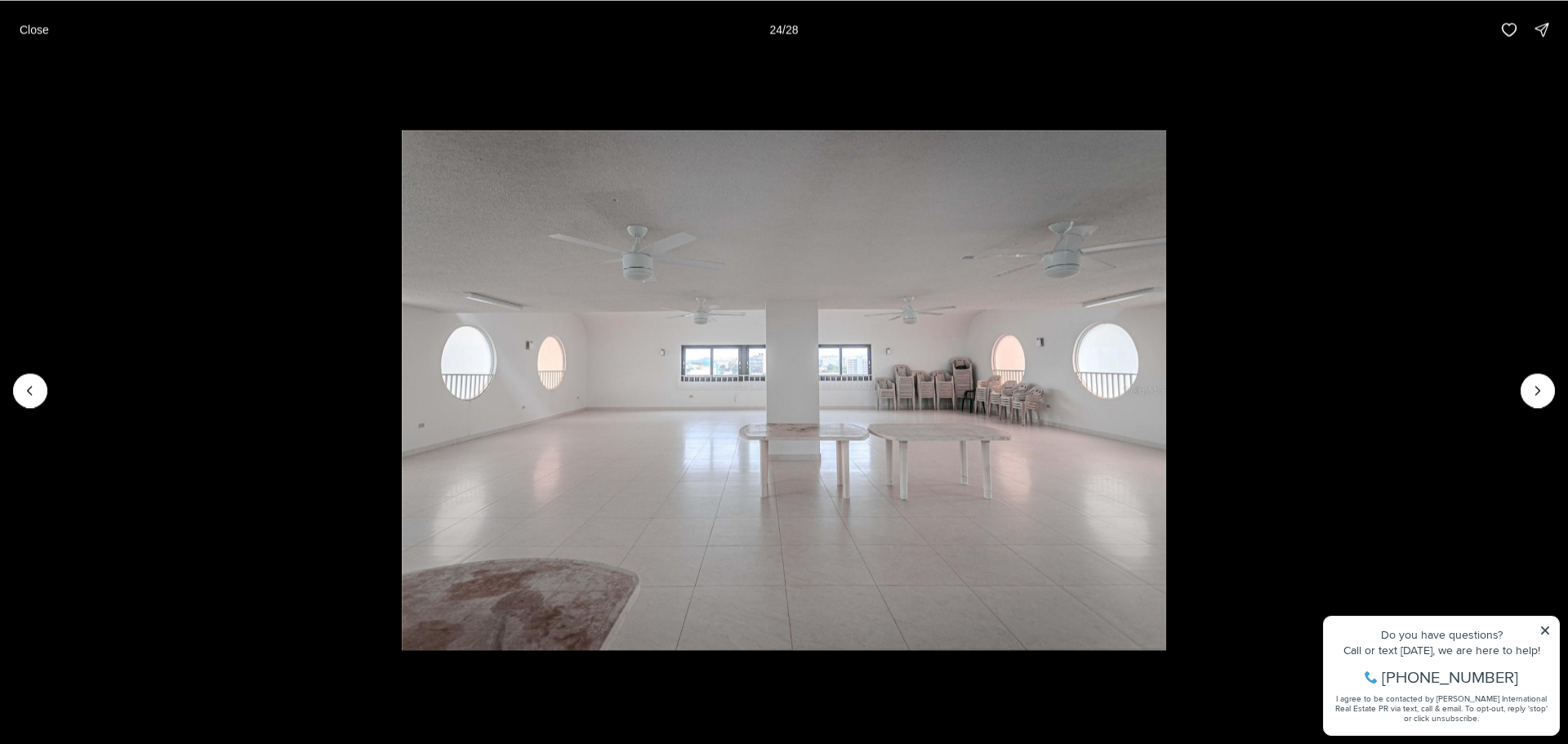
click at [1517, 392] on li "24 of 28" at bounding box center [784, 389] width 1568 height 662
click at [1529, 393] on icon "Next slide" at bounding box center [1538, 390] width 17 height 17
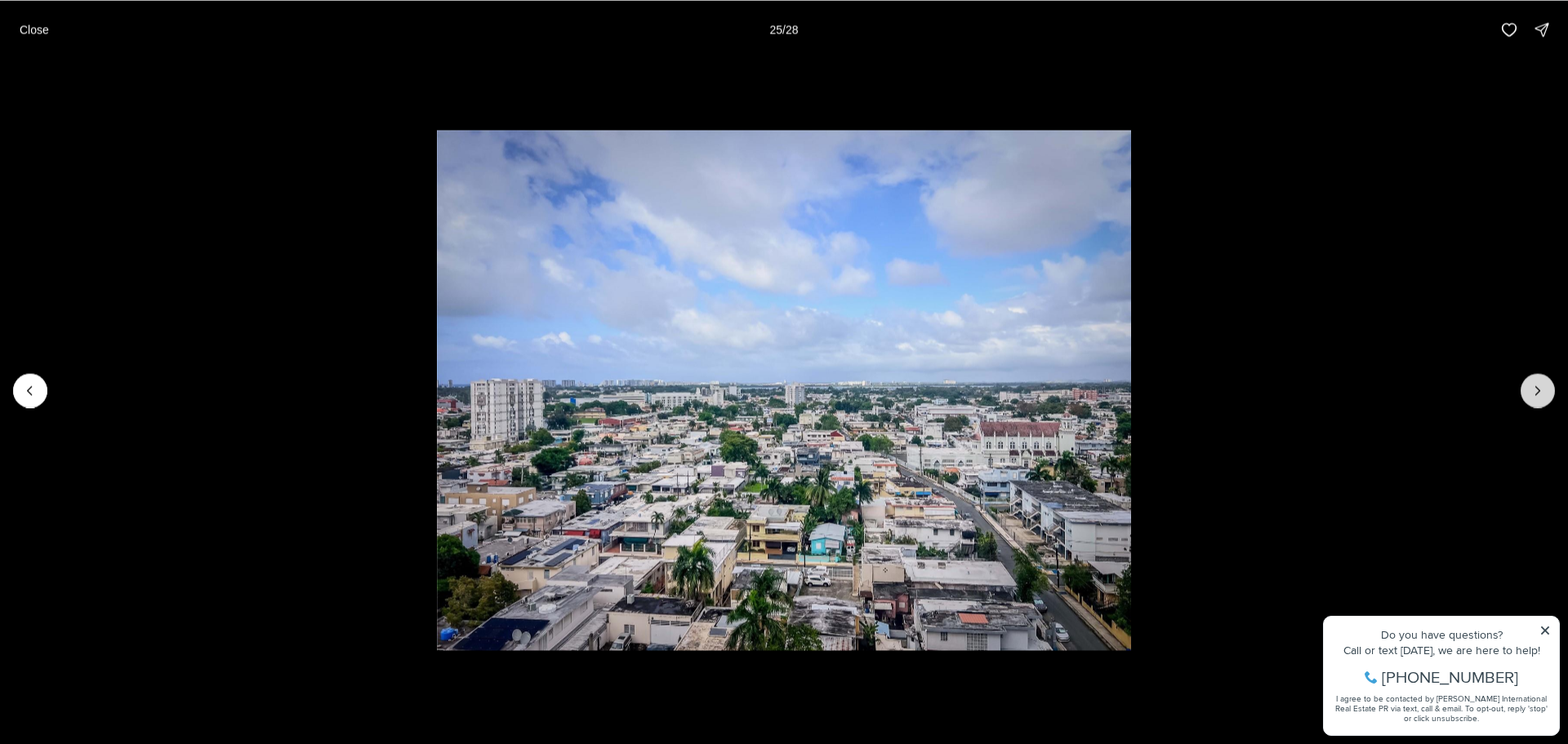
click at [1529, 393] on icon "Next slide" at bounding box center [1538, 390] width 17 height 17
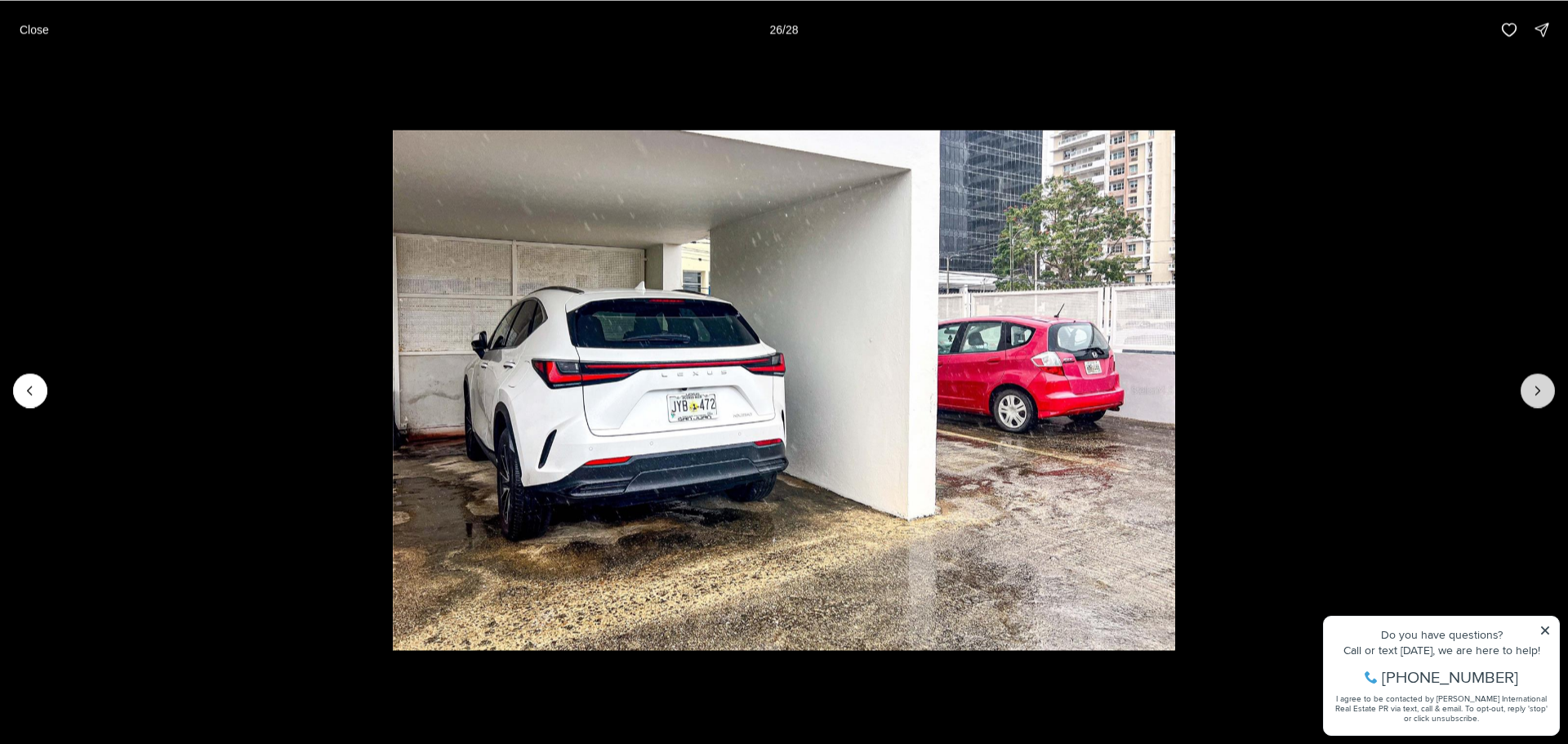
click at [1528, 393] on button "Next slide" at bounding box center [1538, 389] width 34 height 34
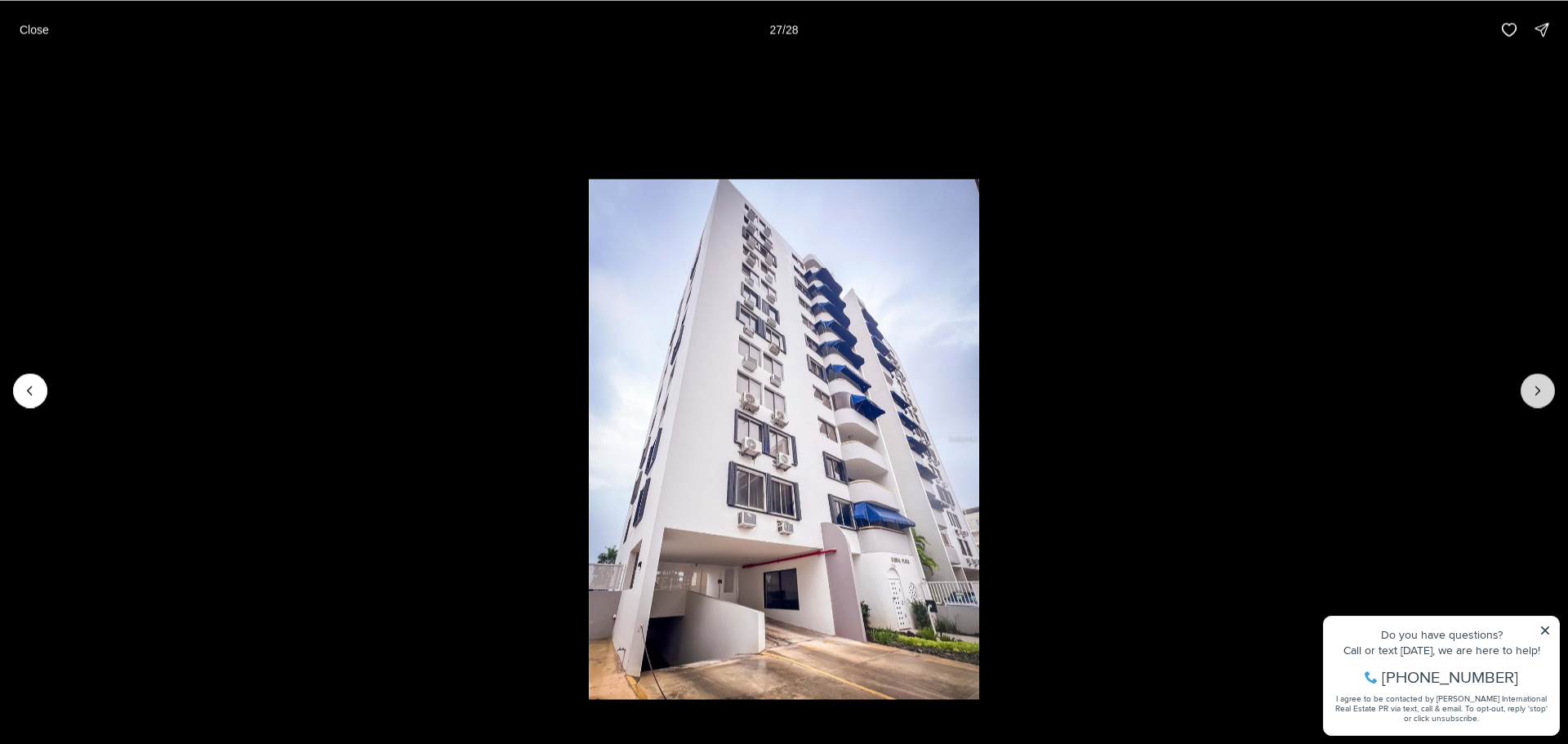
click at [1525, 394] on button "Next slide" at bounding box center [1538, 389] width 34 height 34
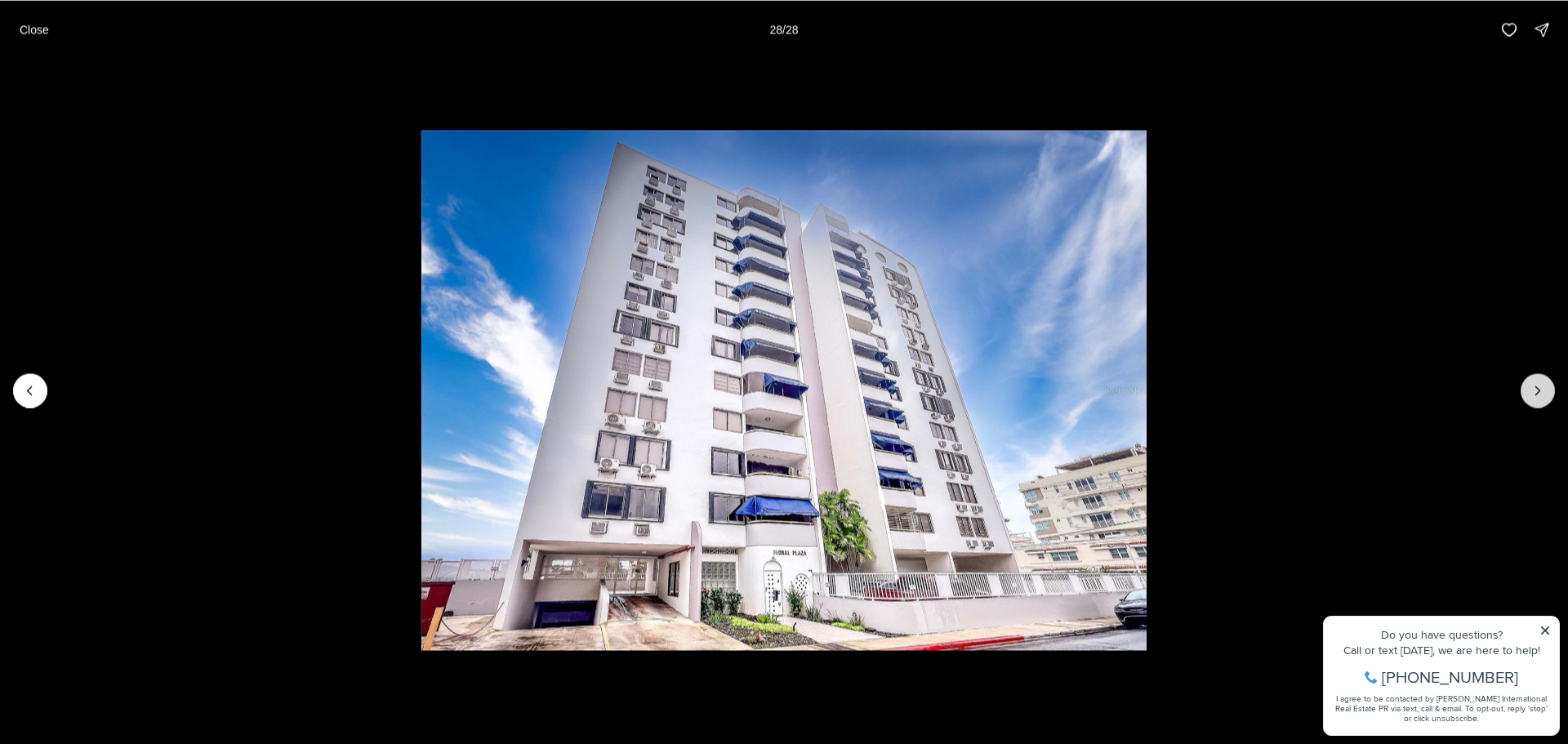
click at [1525, 394] on div at bounding box center [1538, 389] width 34 height 34
click at [1541, 392] on div at bounding box center [1538, 389] width 34 height 34
click at [33, 34] on p "Close" at bounding box center [34, 29] width 29 height 13
